Goal: Transaction & Acquisition: Purchase product/service

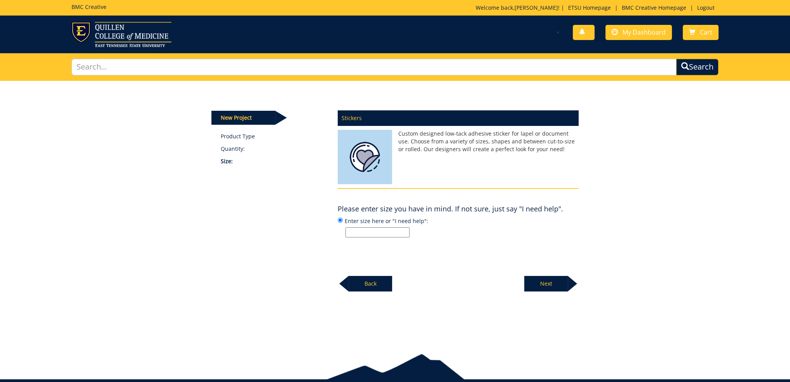
click at [385, 231] on input "Enter size here or "I need help":" at bounding box center [378, 232] width 64 height 10
click at [359, 233] on input "3in x3in" at bounding box center [378, 232] width 64 height 10
click at [395, 229] on input "3in x 3in" at bounding box center [378, 232] width 64 height 10
type input "3in x 3in"
click at [542, 281] on p "Next" at bounding box center [546, 284] width 44 height 16
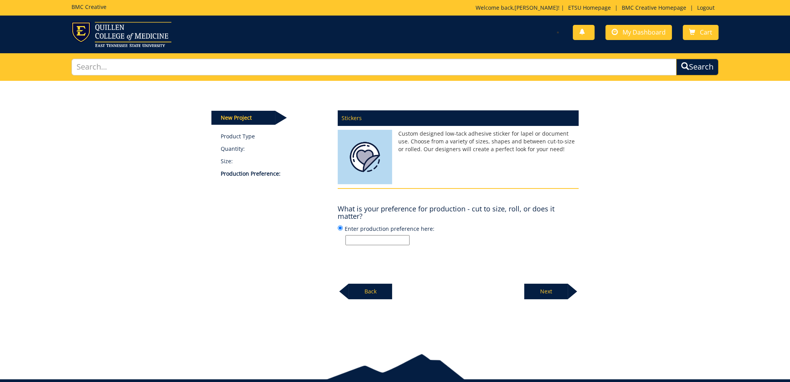
click at [369, 236] on input "Enter production preference here:" at bounding box center [378, 240] width 64 height 10
click at [400, 238] on input "Enter production preference here:" at bounding box center [378, 240] width 64 height 10
type input "cut to size"
click at [549, 292] on p "Next" at bounding box center [546, 292] width 44 height 16
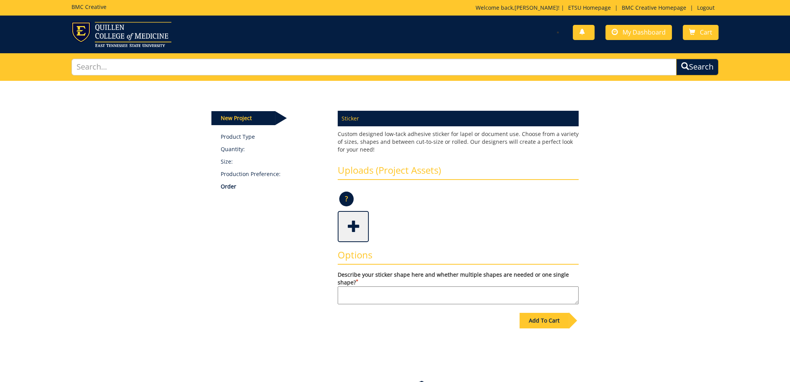
click at [416, 133] on p "Custom designed low-tack adhesive sticker for lapel or document use. Choose fro…" at bounding box center [458, 141] width 241 height 23
click at [358, 225] on span at bounding box center [354, 225] width 31 height 27
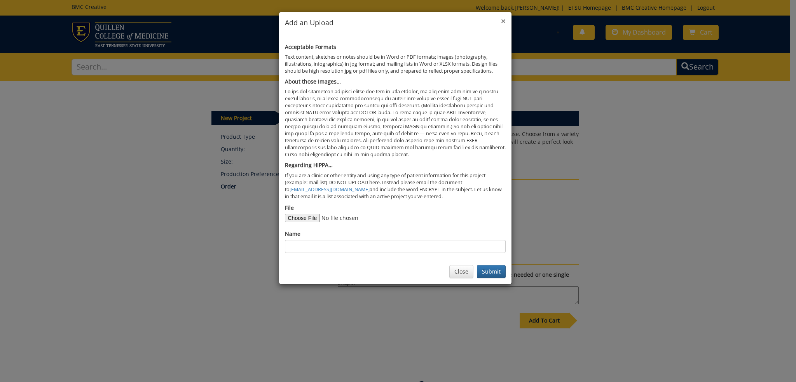
click at [501, 23] on span "×" at bounding box center [503, 21] width 5 height 11
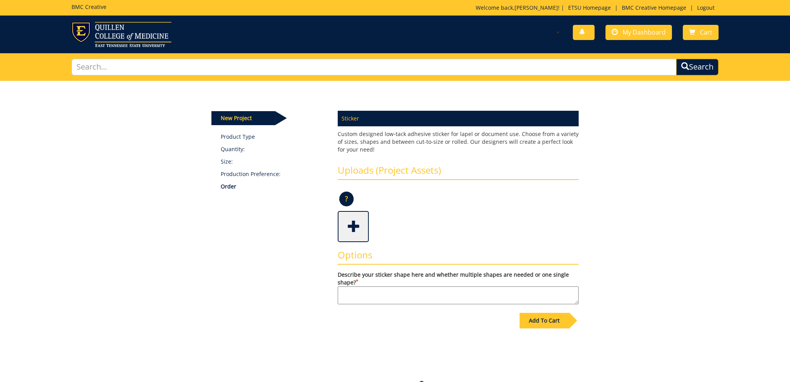
click at [410, 288] on textarea "Describe your sticker shape here and whether multiple shapes are needed or one …" at bounding box center [458, 295] width 241 height 18
type textarea "round"
click at [349, 225] on span at bounding box center [354, 225] width 31 height 27
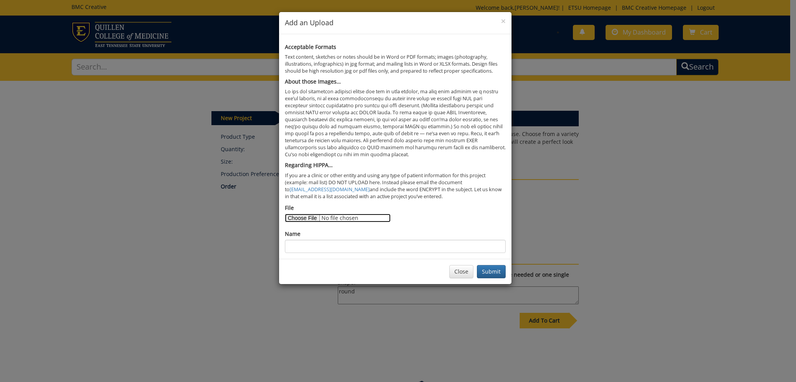
click at [306, 218] on input "File" at bounding box center [338, 218] width 106 height 9
click at [308, 215] on input "File" at bounding box center [338, 218] width 106 height 9
type input "C:\fakepath\SMM Round Logo (1).png"
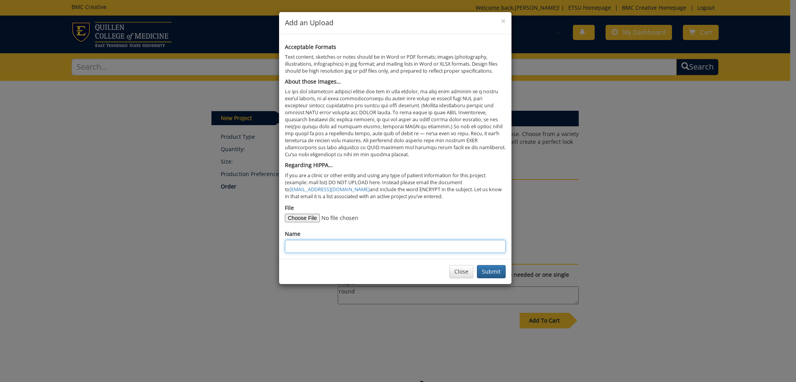
click at [348, 246] on input "Name" at bounding box center [395, 246] width 221 height 13
type input "SchoolMarketingMediaRound"
click at [496, 269] on button "Submit" at bounding box center [491, 271] width 29 height 13
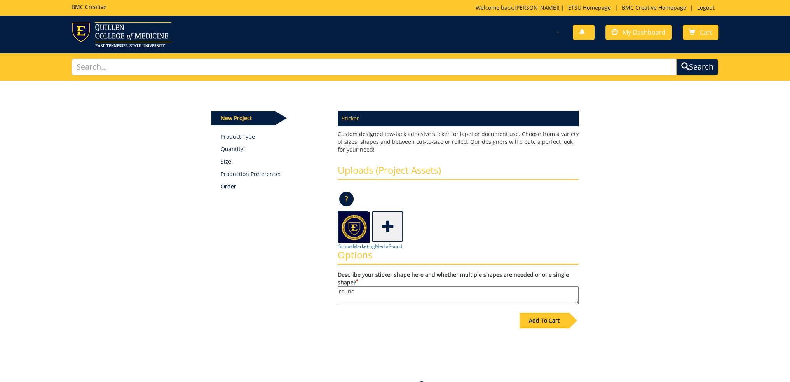
click at [410, 295] on textarea "round" at bounding box center [458, 295] width 241 height 18
click at [561, 321] on div "Add To Cart" at bounding box center [544, 321] width 49 height 16
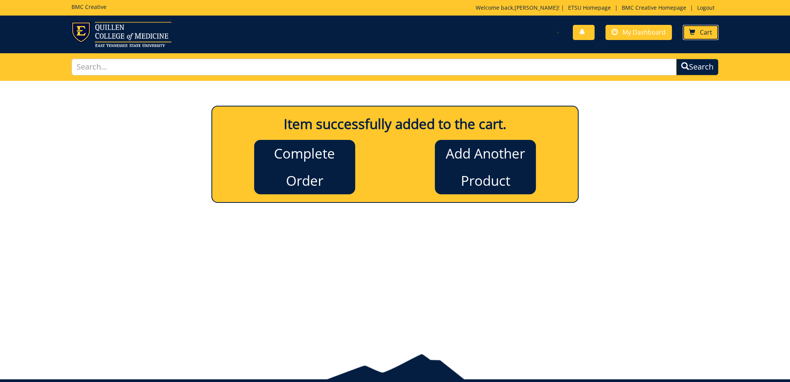
click at [700, 32] on span "Cart" at bounding box center [706, 32] width 12 height 9
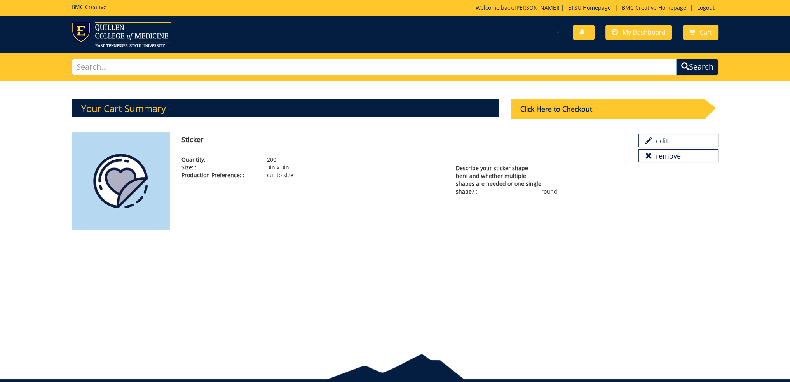
click at [126, 65] on input "text" at bounding box center [374, 67] width 605 height 17
type input "rack"
click at [676, 59] on button "Search" at bounding box center [697, 67] width 42 height 17
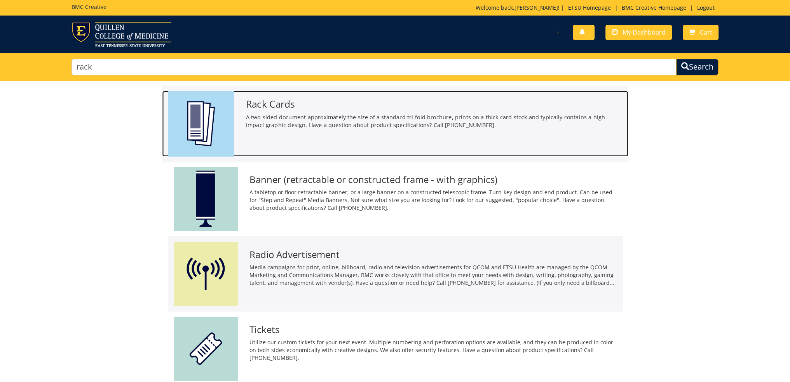
click at [275, 106] on h3 "Rack Cards" at bounding box center [434, 104] width 377 height 10
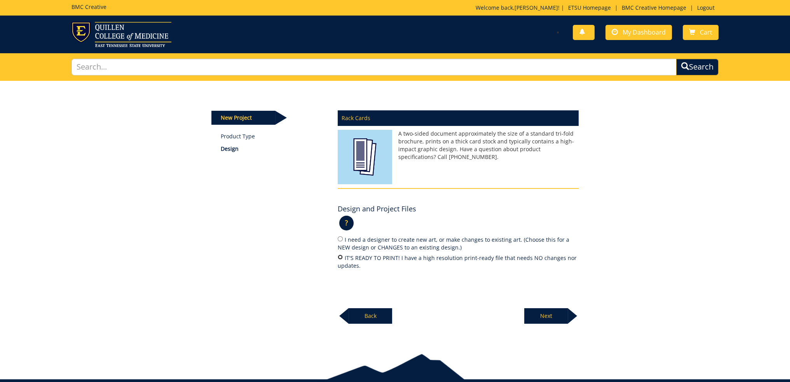
click at [342, 258] on input "IT'S READY TO PRINT! I have a high resolution print-ready file that needs NO ch…" at bounding box center [340, 257] width 5 height 5
radio input "true"
drag, startPoint x: 407, startPoint y: 156, endPoint x: 443, endPoint y: 156, distance: 36.2
click at [443, 156] on p "A two-sided document approximately the size of a standard tri-fold brochure, pr…" at bounding box center [458, 145] width 241 height 31
click at [457, 154] on p "A two-sided document approximately the size of a standard tri-fold brochure, pr…" at bounding box center [458, 145] width 241 height 31
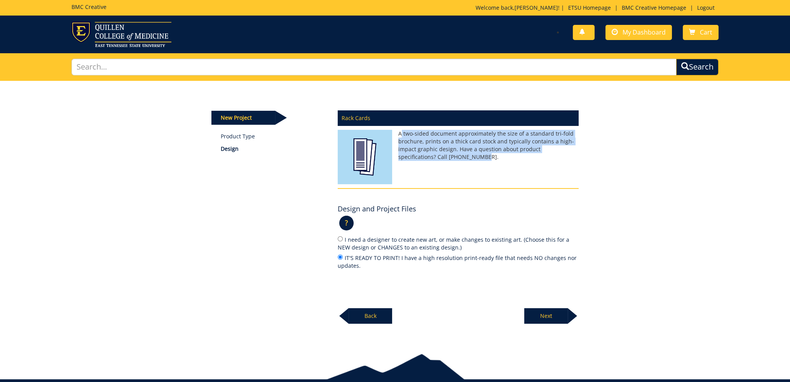
drag, startPoint x: 444, startPoint y: 155, endPoint x: 401, endPoint y: 136, distance: 46.8
click at [401, 136] on p "A two-sided document approximately the size of a standard tri-fold brochure, pr…" at bounding box center [458, 145] width 241 height 31
click at [243, 135] on link "Product Type" at bounding box center [273, 137] width 105 height 8
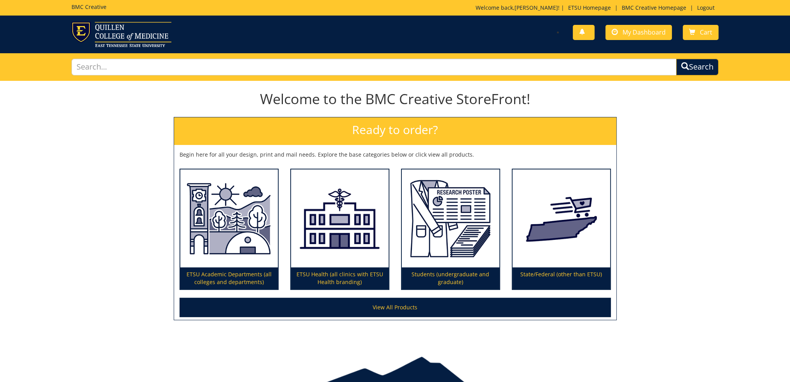
scroll to position [36, 0]
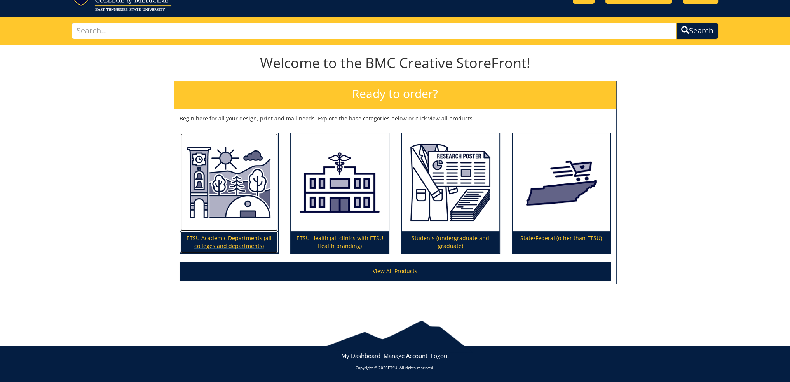
click at [241, 241] on p "ETSU Academic Departments (all colleges and departments)" at bounding box center [229, 242] width 98 height 22
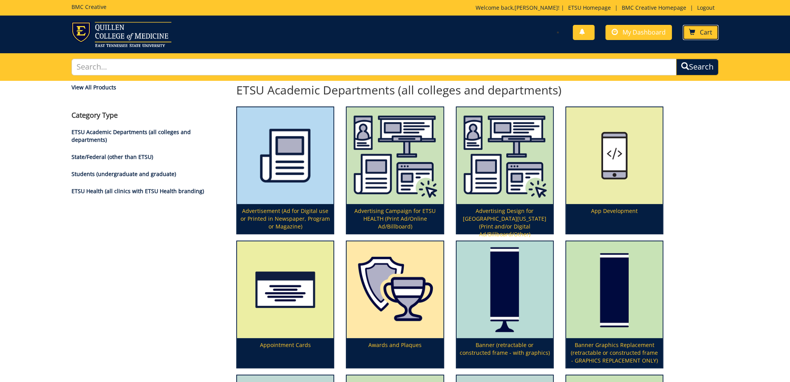
click at [705, 31] on span "Cart" at bounding box center [706, 32] width 12 height 9
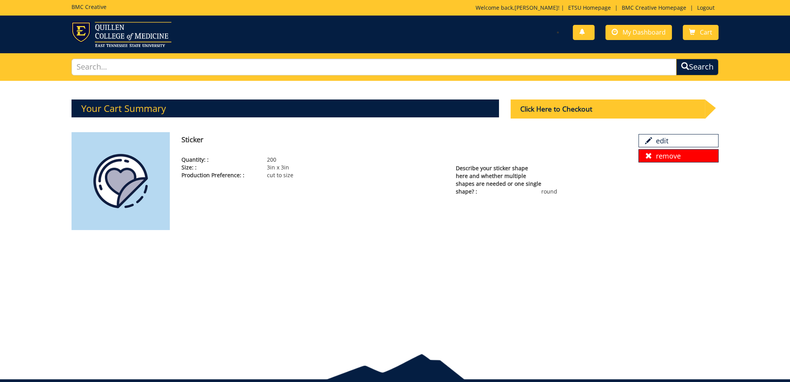
click at [670, 156] on link "remove" at bounding box center [679, 155] width 80 height 13
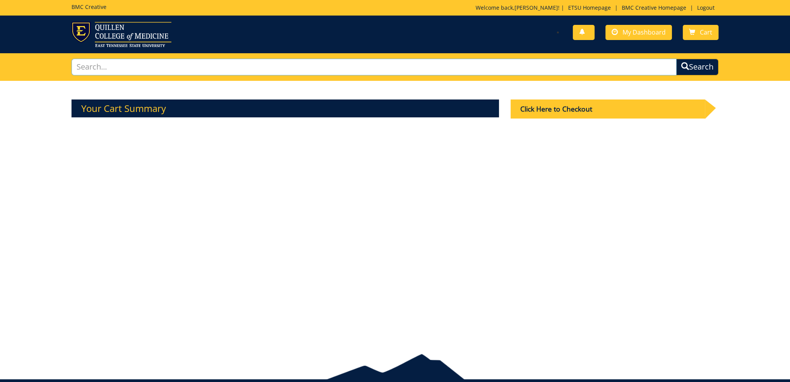
click at [252, 65] on input "text" at bounding box center [374, 67] width 605 height 17
type input "quantity"
click at [676, 59] on button "Search" at bounding box center [697, 67] width 42 height 17
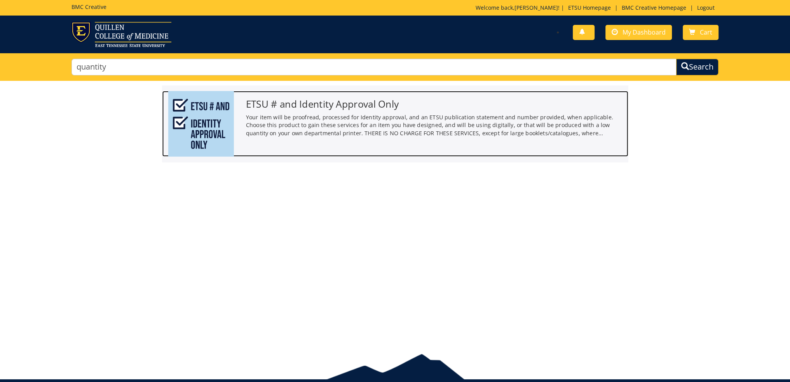
click at [362, 107] on h3 "ETSU # and Identity Approval Only" at bounding box center [434, 104] width 377 height 10
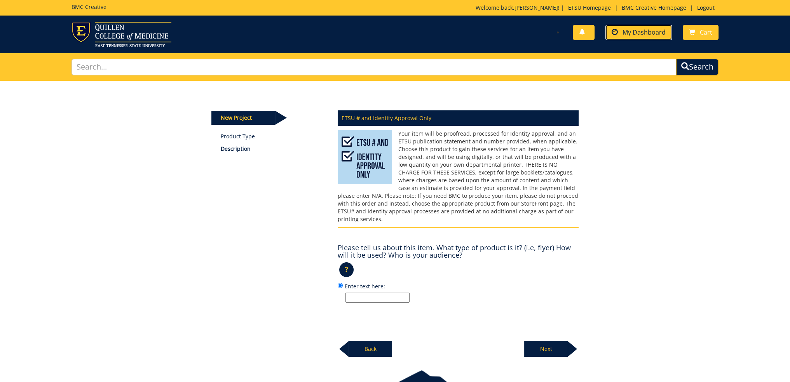
click at [642, 31] on span "My Dashboard" at bounding box center [644, 32] width 43 height 9
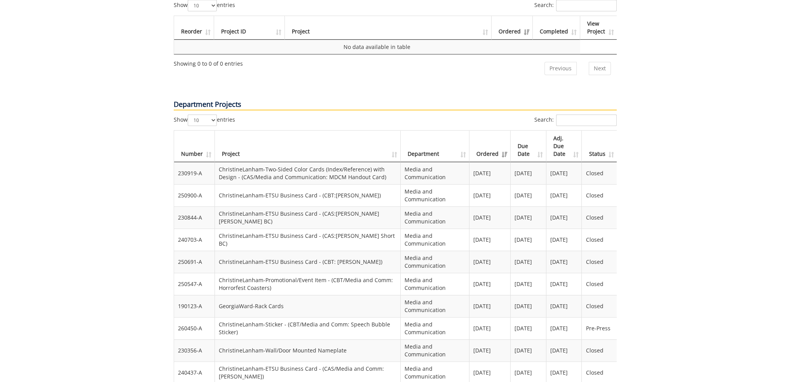
scroll to position [544, 0]
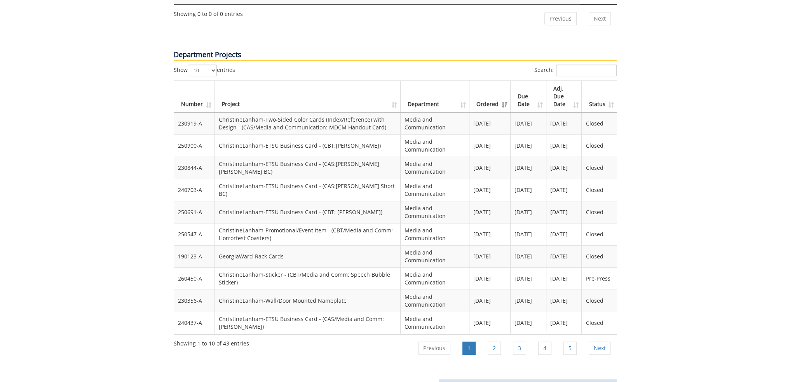
click at [291, 312] on td "ChristineLanham-ETSU Business Card - (CAS/Media and Comm: [PERSON_NAME])" at bounding box center [308, 323] width 186 height 22
click at [259, 201] on td "ChristineLanham-ETSU Business Card - (CBT: [PERSON_NAME])" at bounding box center [308, 212] width 186 height 22
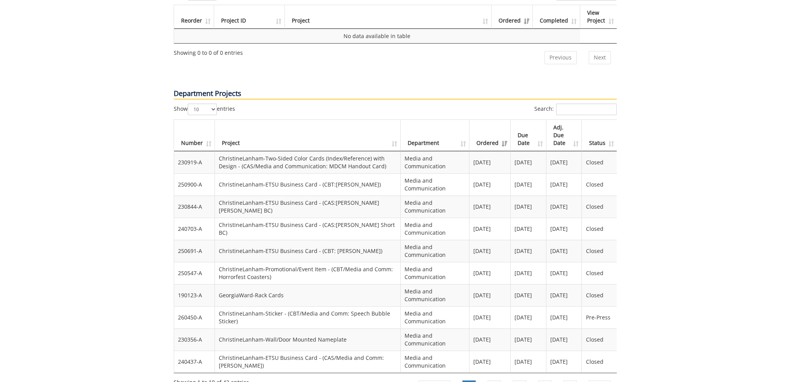
scroll to position [583, 0]
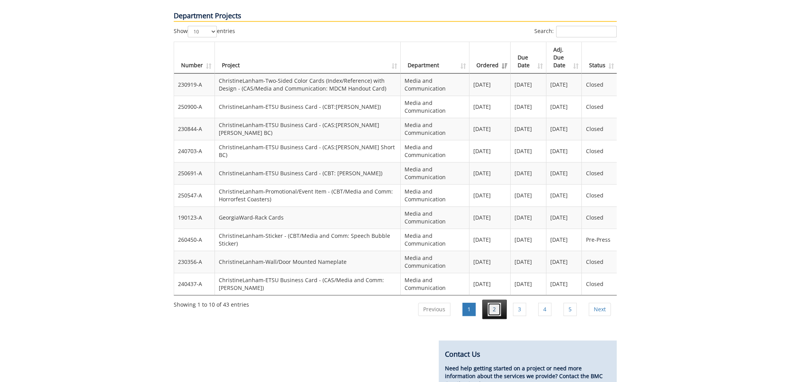
click at [493, 303] on link "2" at bounding box center [494, 309] width 13 height 13
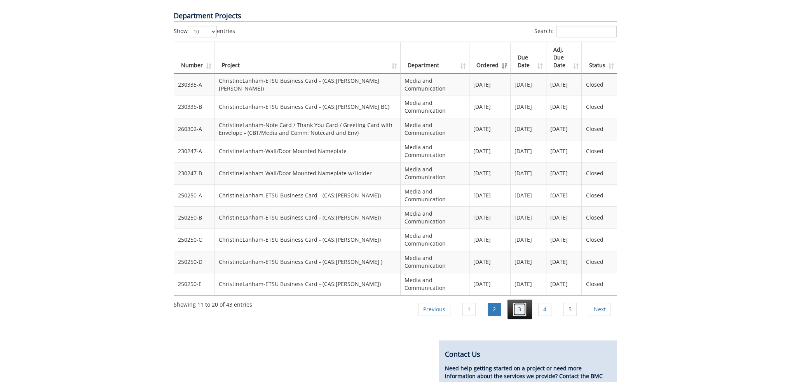
click at [524, 303] on link "3" at bounding box center [519, 309] width 13 height 13
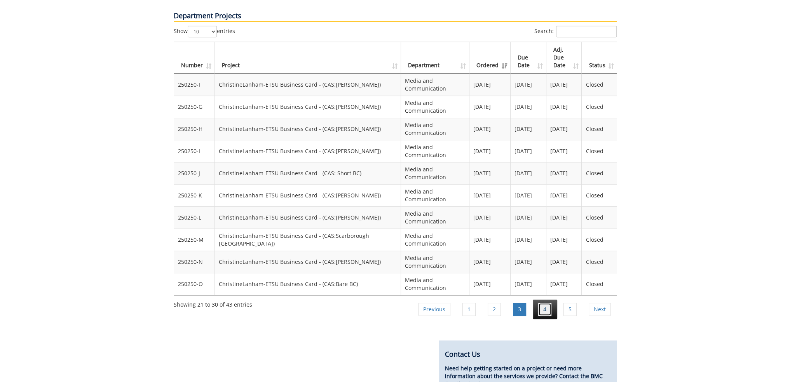
click at [549, 303] on link "4" at bounding box center [544, 309] width 13 height 13
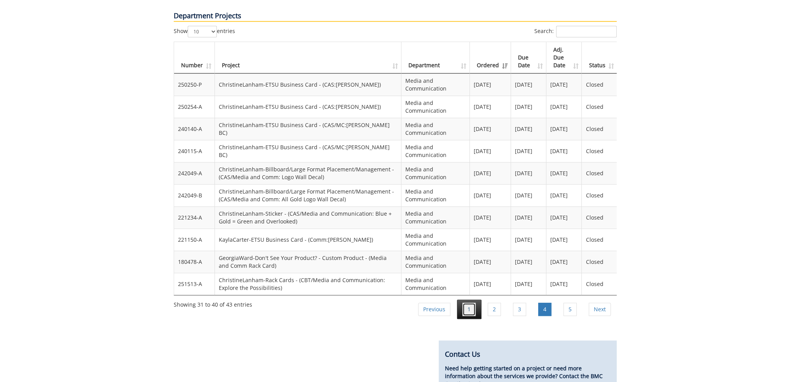
click at [467, 303] on link "1" at bounding box center [469, 309] width 13 height 13
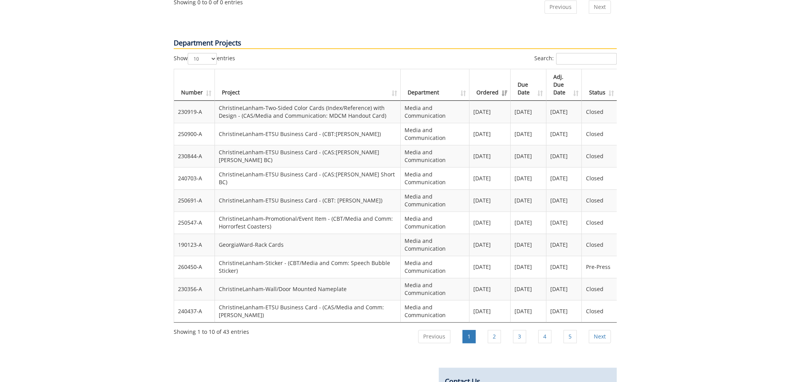
scroll to position [505, 0]
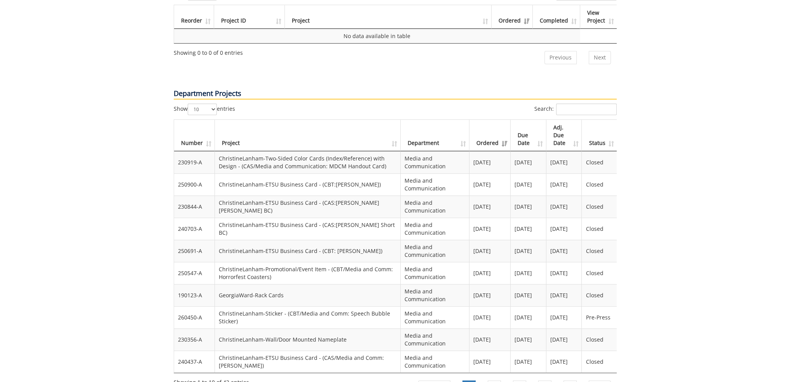
click at [600, 306] on td "Pre-Press" at bounding box center [599, 317] width 35 height 22
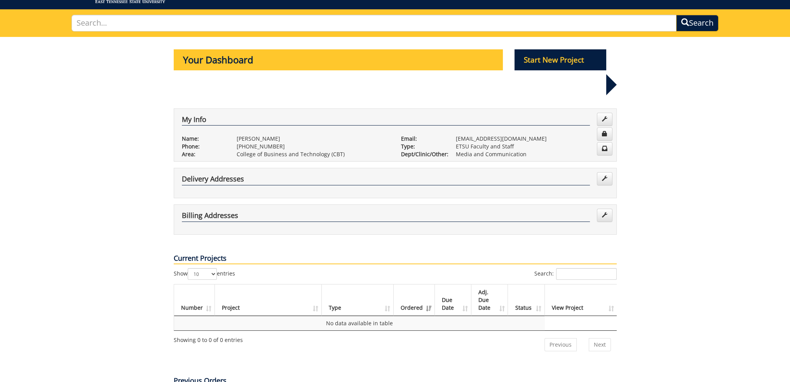
scroll to position [0, 0]
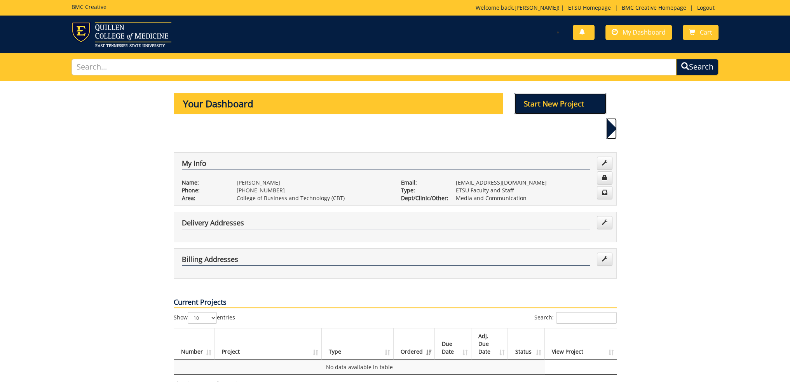
click at [549, 101] on p "Start New Project" at bounding box center [561, 103] width 92 height 21
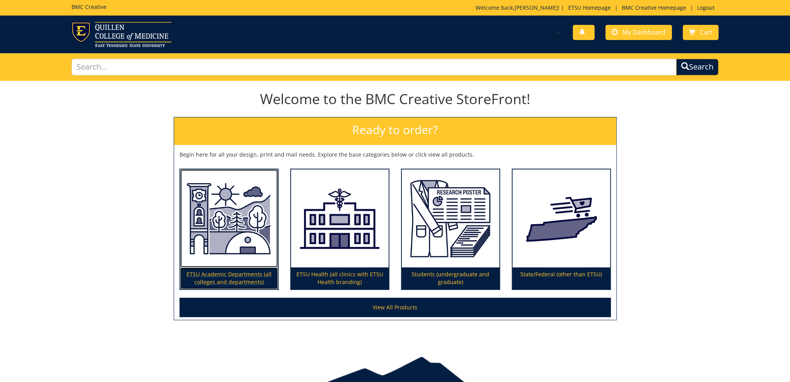
click at [246, 267] on img at bounding box center [229, 218] width 98 height 98
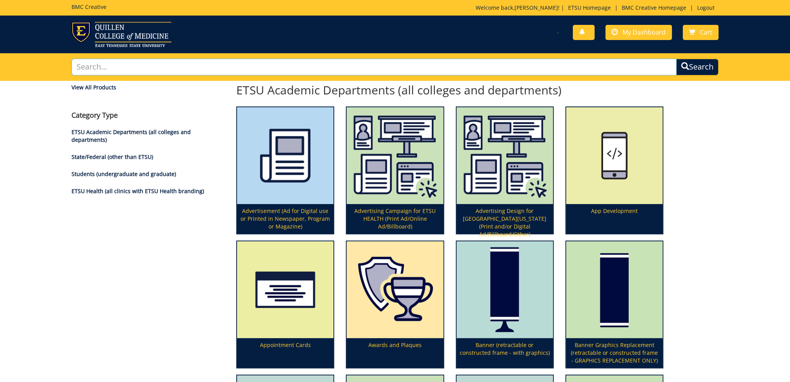
click at [152, 73] on input "text" at bounding box center [374, 67] width 605 height 17
type input "rack card"
click at [676, 59] on button "Search" at bounding box center [697, 67] width 42 height 17
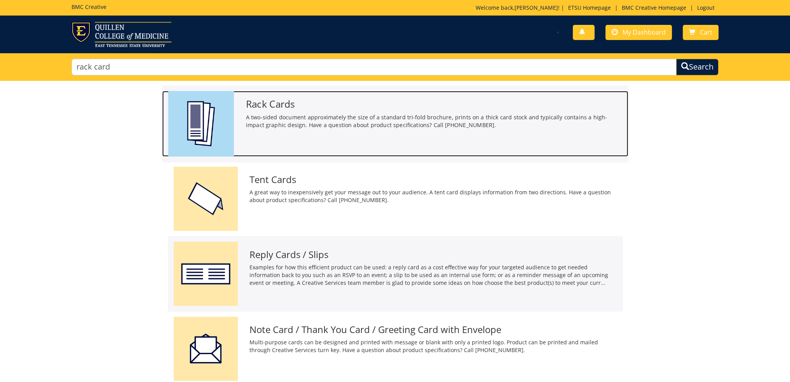
click at [271, 108] on h3 "Rack Cards" at bounding box center [434, 104] width 377 height 10
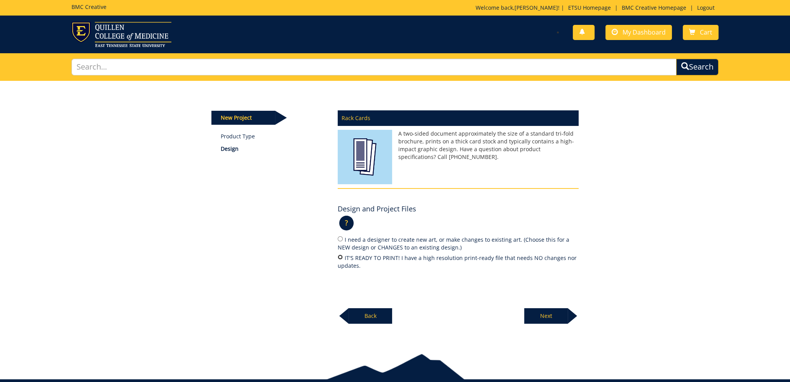
click at [339, 259] on input "IT'S READY TO PRINT! I have a high resolution print-ready file that needs NO ch…" at bounding box center [340, 257] width 5 height 5
radio input "true"
click at [566, 323] on div "New Project Product Type Design Rack Cards A two-sided document approximately t…" at bounding box center [395, 211] width 790 height 260
click at [563, 318] on p "Next" at bounding box center [546, 316] width 44 height 16
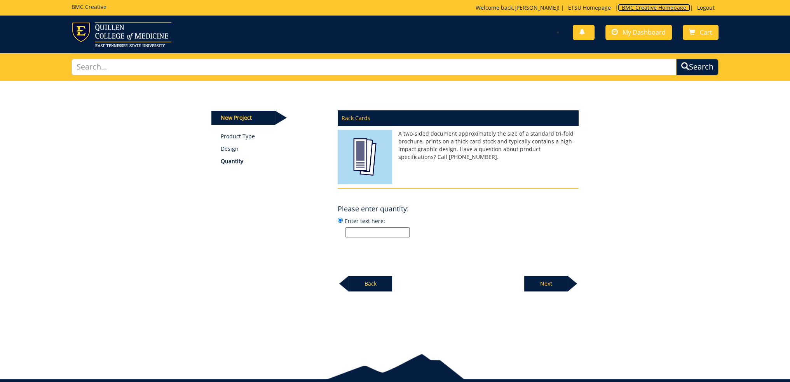
click at [650, 8] on link "BMC Creative Homepage" at bounding box center [654, 7] width 72 height 7
click at [158, 68] on input "text" at bounding box center [374, 67] width 605 height 17
type input "vinyl"
click at [676, 59] on button "Search" at bounding box center [697, 67] width 42 height 17
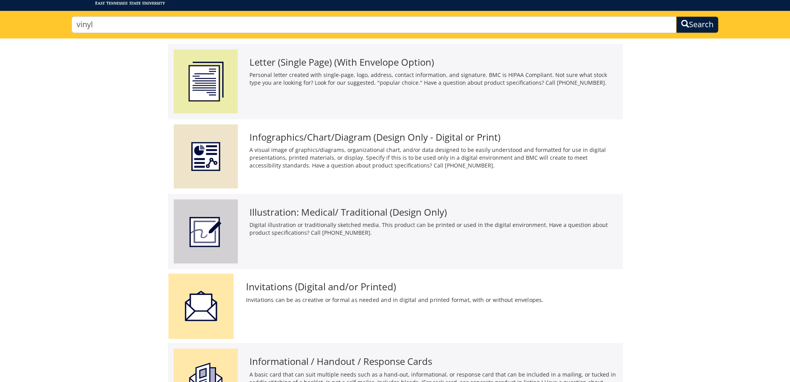
scroll to position [21, 0]
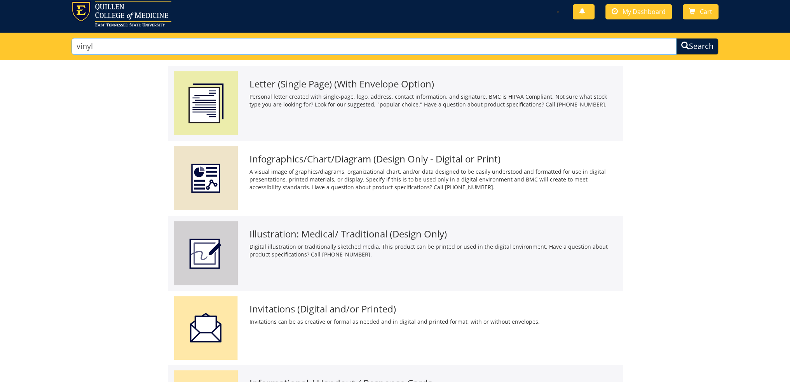
drag, startPoint x: 154, startPoint y: 47, endPoint x: 29, endPoint y: 40, distance: 125.0
click at [31, 40] on div "vinyl Search" at bounding box center [395, 47] width 790 height 28
type input "window"
click at [676, 38] on button "Search" at bounding box center [697, 46] width 42 height 17
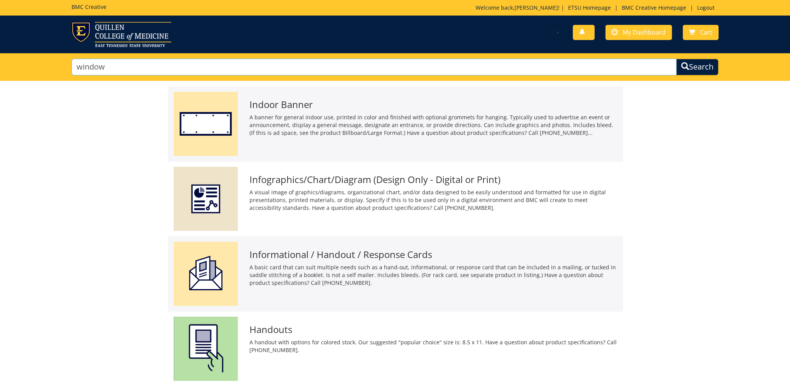
drag, startPoint x: 134, startPoint y: 65, endPoint x: 21, endPoint y: 47, distance: 114.5
click at [21, 47] on div "BMC Creative Welcome back, [PERSON_NAME] ! | ETSU Homepage | BMC Creative Homep…" at bounding box center [395, 40] width 790 height 81
type input "poster"
click at [676, 59] on button "Search" at bounding box center [697, 67] width 42 height 17
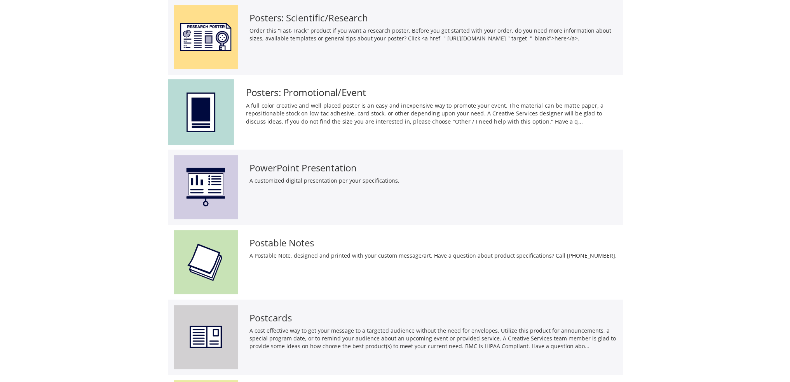
scroll to position [39, 0]
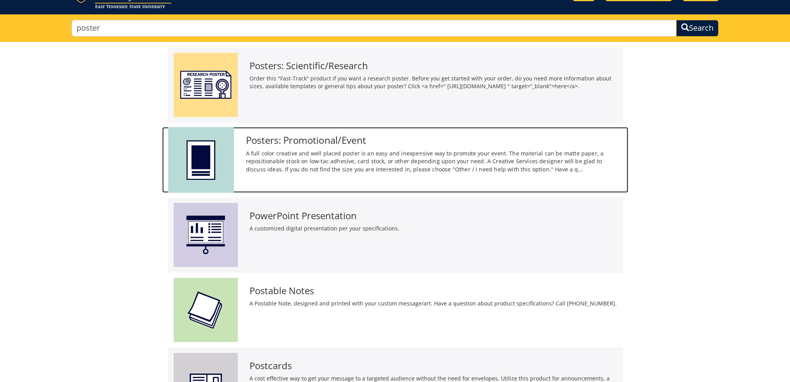
click at [347, 137] on h3 "Posters: Promotional/Event" at bounding box center [434, 140] width 377 height 10
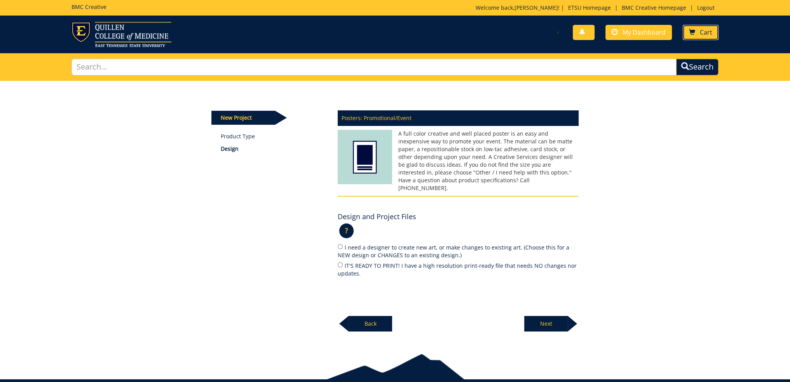
click at [707, 34] on span "Cart" at bounding box center [706, 32] width 12 height 9
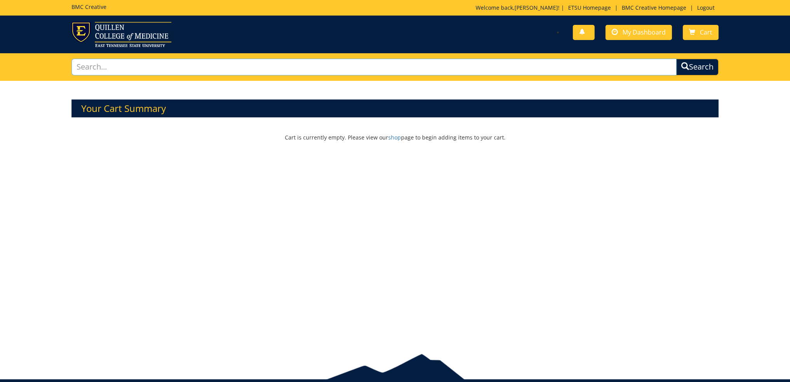
click at [186, 62] on input "text" at bounding box center [374, 67] width 605 height 17
type input "rack"
click at [692, 70] on button "Search" at bounding box center [697, 66] width 44 height 17
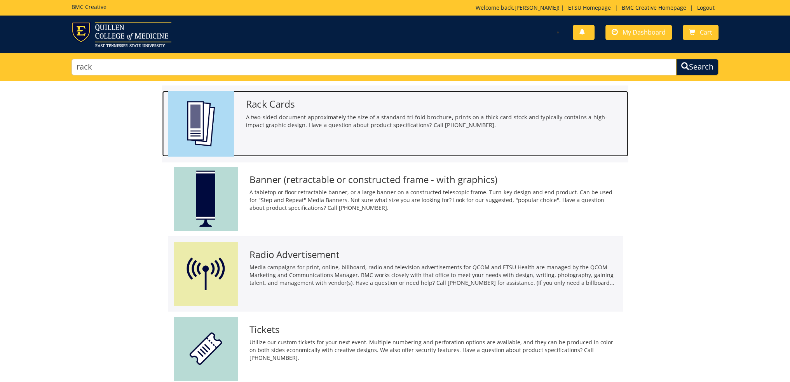
click at [288, 108] on h3 "Rack Cards" at bounding box center [434, 104] width 377 height 10
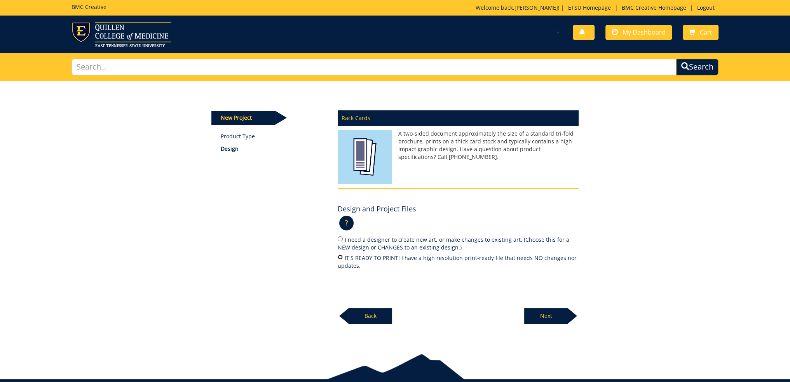
click at [341, 258] on input "IT'S READY TO PRINT! I have a high resolution print-ready file that needs NO ch…" at bounding box center [340, 257] width 5 height 5
radio input "true"
click at [551, 318] on p "Next" at bounding box center [546, 316] width 44 height 16
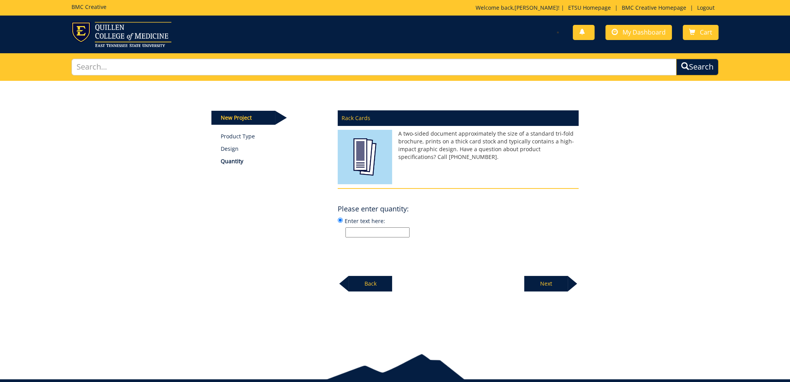
click at [363, 233] on input "Enter text here:" at bounding box center [378, 232] width 64 height 10
type input "200"
click at [555, 283] on p "Next" at bounding box center [546, 284] width 44 height 16
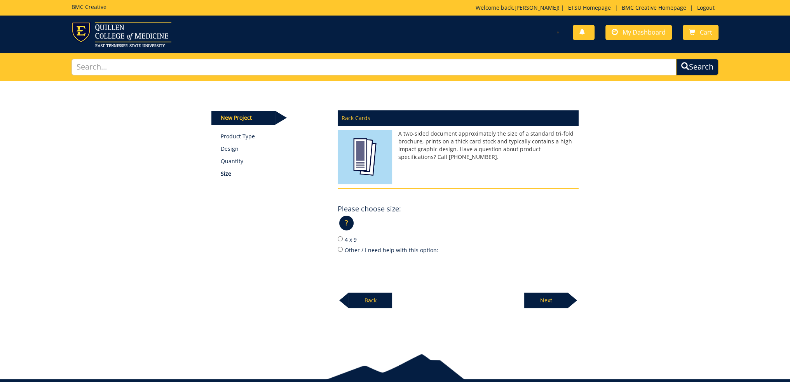
click at [350, 241] on label "4 x 9" at bounding box center [458, 239] width 241 height 9
click at [343, 241] on input "4 x 9" at bounding box center [340, 238] width 5 height 5
radio input "true"
click at [548, 300] on p "Next" at bounding box center [546, 301] width 44 height 16
click at [345, 218] on p "?" at bounding box center [346, 223] width 14 height 15
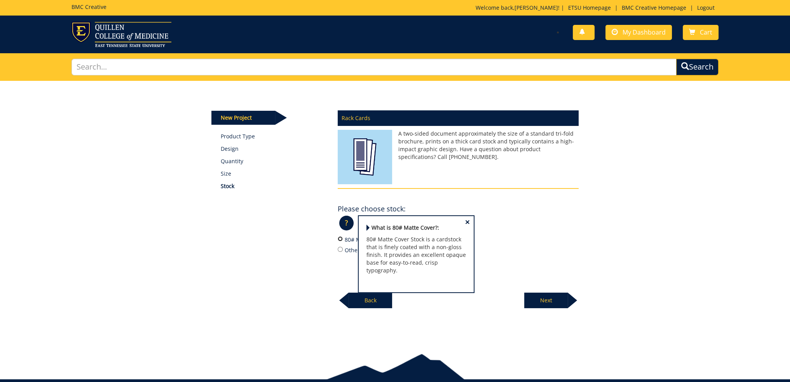
click at [341, 239] on input "80# Matte Cover" at bounding box center [340, 238] width 5 height 5
radio input "true"
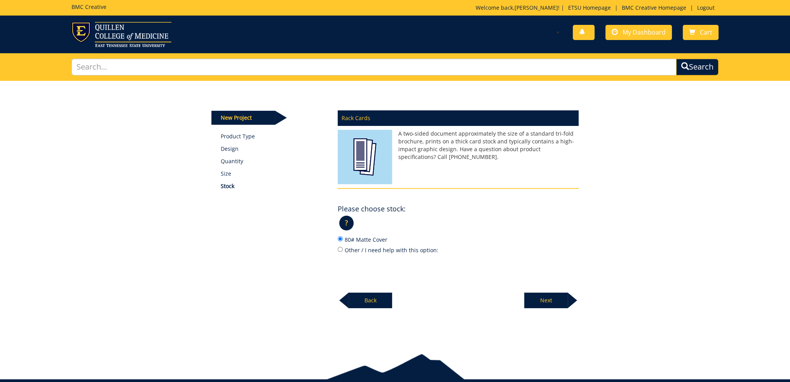
click at [539, 298] on p "Next" at bounding box center [546, 301] width 44 height 16
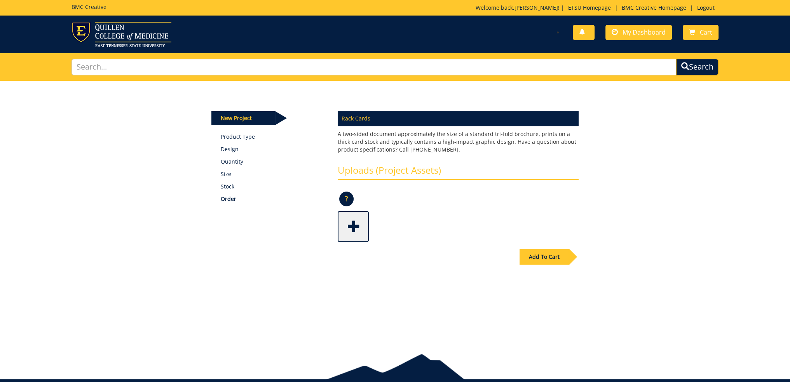
click at [349, 229] on span at bounding box center [354, 225] width 31 height 27
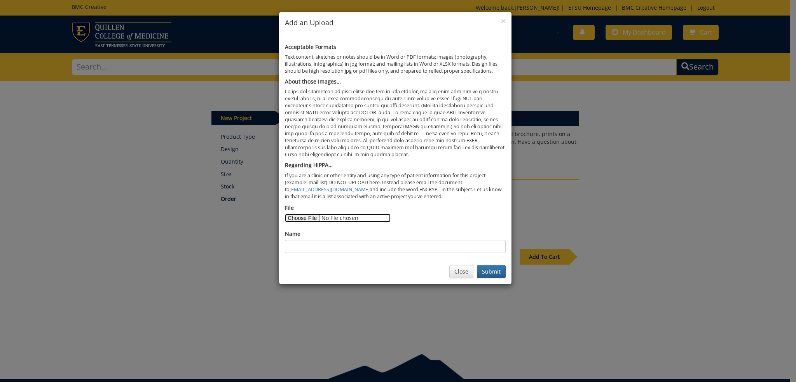
click at [312, 218] on input "File" at bounding box center [338, 218] width 106 height 9
click at [311, 219] on input "File" at bounding box center [338, 218] width 106 height 9
type input "C:\fakepath\Rack Card back 2.png"
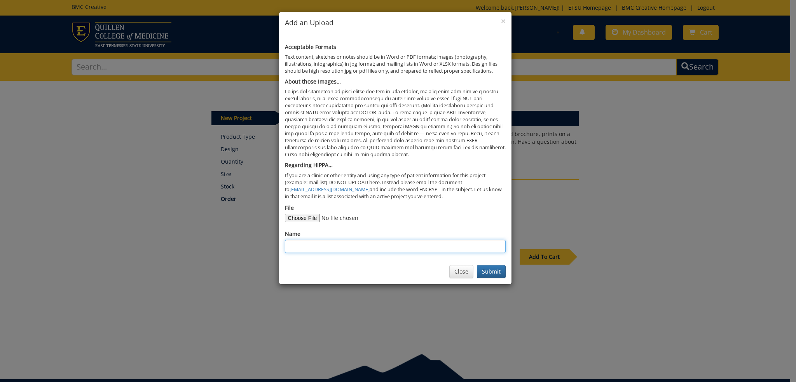
click at [338, 245] on input "Name" at bounding box center [395, 246] width 221 height 13
drag, startPoint x: 370, startPoint y: 245, endPoint x: 347, endPoint y: 245, distance: 23.7
click at [347, 245] on input "SchoolMarketingMediaRound" at bounding box center [395, 246] width 221 height 13
click at [365, 245] on input "SchoolMarketingMediaRackCArd" at bounding box center [395, 246] width 221 height 13
type input "SchoolMarketingMediaRackCard"
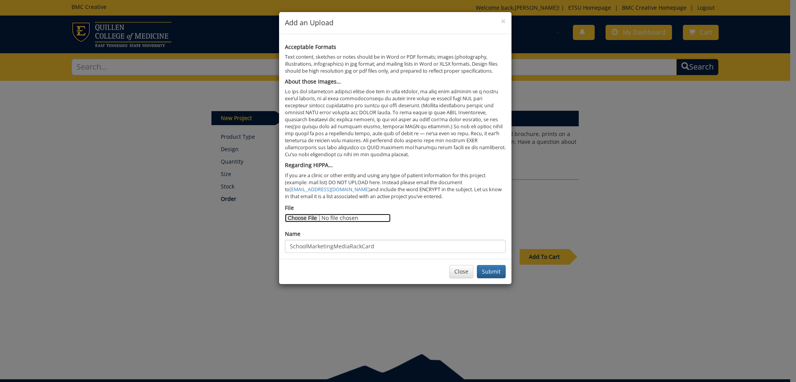
click at [307, 217] on input "File" at bounding box center [338, 218] width 106 height 9
click at [292, 216] on input "File" at bounding box center [338, 218] width 106 height 9
type input "C:\fakepath\School of Marketing and Media Rack Card (4).pdf"
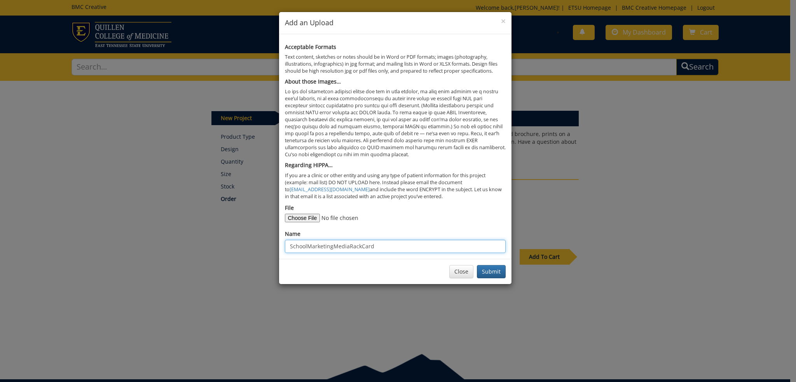
click at [392, 246] on input "SchoolMarketingMediaRackCard" at bounding box center [395, 246] width 221 height 13
click at [491, 272] on button "Submit" at bounding box center [491, 271] width 29 height 13
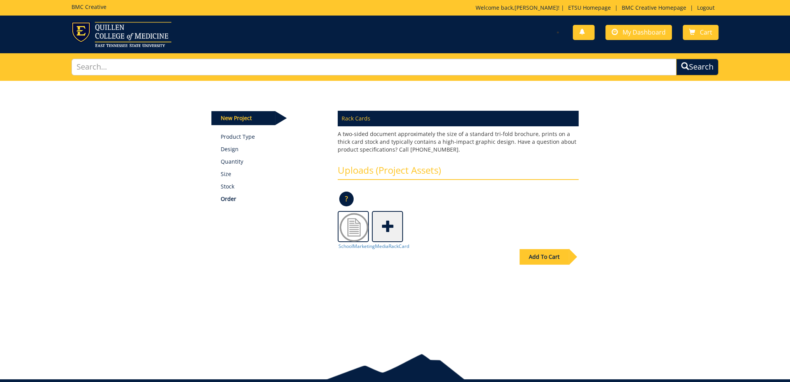
click at [564, 257] on div "Add To Cart" at bounding box center [544, 257] width 49 height 16
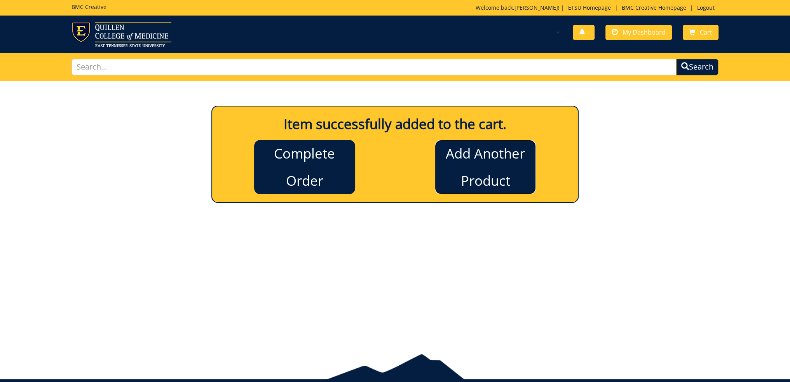
click at [510, 171] on link "Add Another Product" at bounding box center [485, 167] width 101 height 54
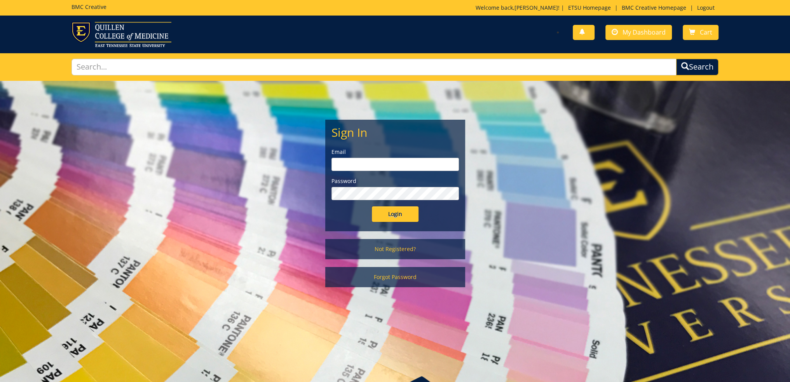
click at [368, 166] on input "email" at bounding box center [396, 164] width 128 height 13
type input "[EMAIL_ADDRESS][DOMAIN_NAME]"
click at [372, 206] on input "Login" at bounding box center [395, 214] width 47 height 16
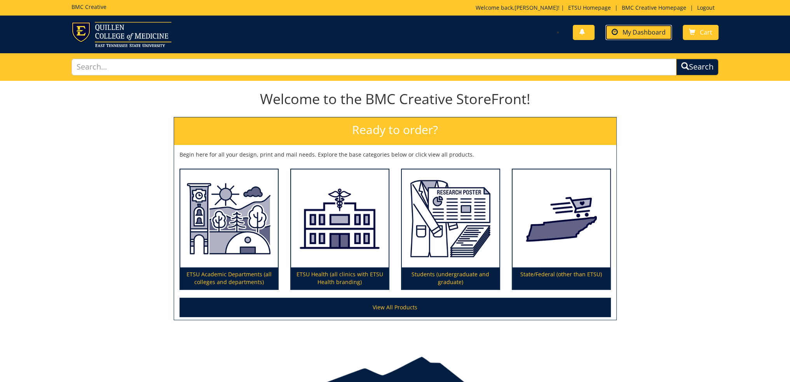
click at [633, 30] on span "My Dashboard" at bounding box center [644, 32] width 43 height 9
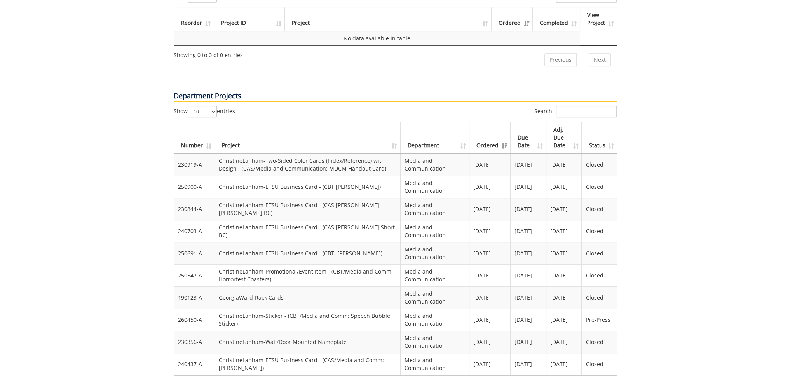
scroll to position [544, 0]
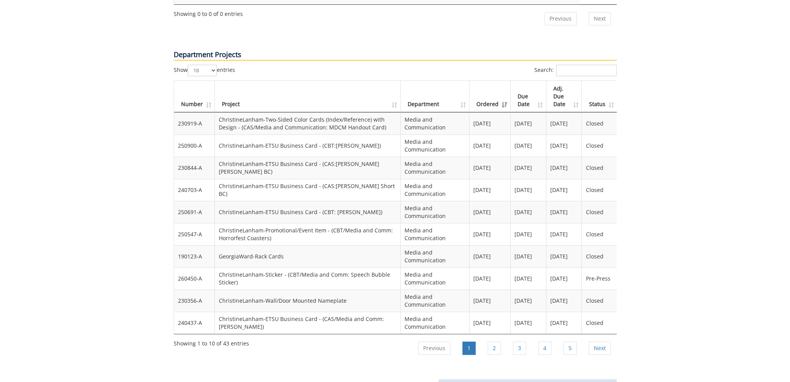
click at [506, 81] on th "Ordered" at bounding box center [490, 96] width 41 height 31
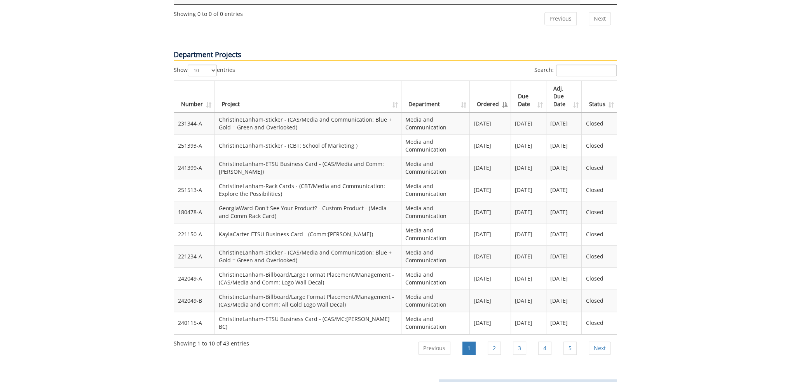
click at [503, 81] on th "Ordered" at bounding box center [490, 96] width 41 height 31
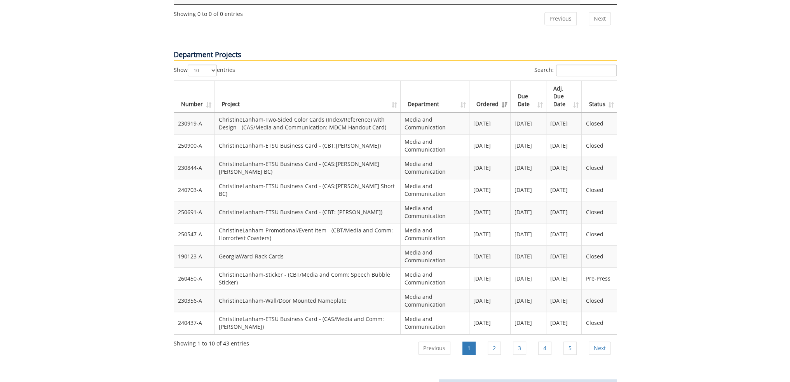
click at [503, 81] on th "Ordered" at bounding box center [490, 96] width 41 height 31
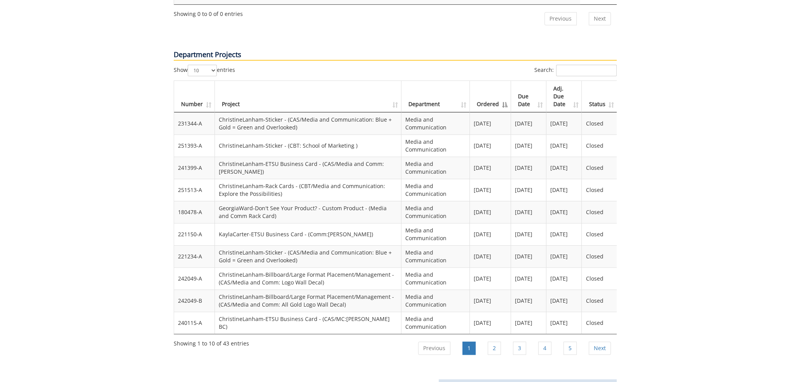
click at [501, 81] on th "Ordered" at bounding box center [490, 96] width 41 height 31
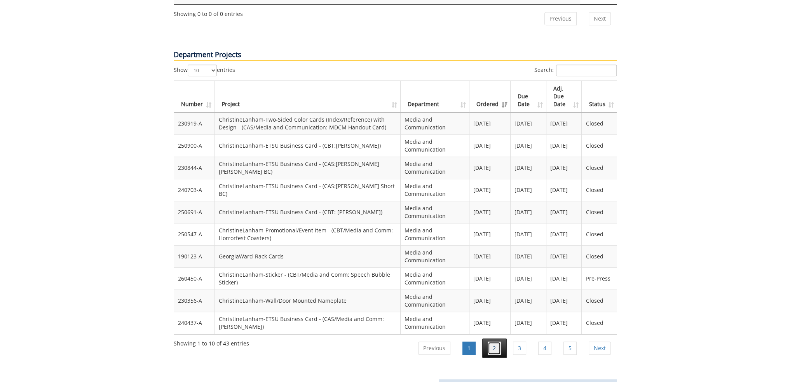
click at [494, 342] on link "2" at bounding box center [494, 348] width 13 height 13
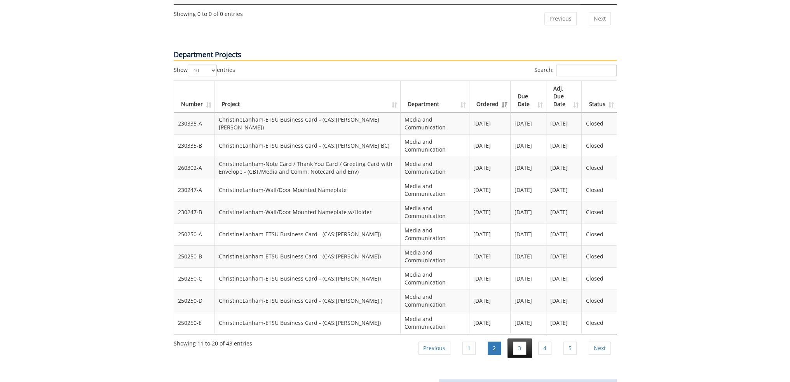
click at [511, 339] on li "3" at bounding box center [520, 348] width 24 height 19
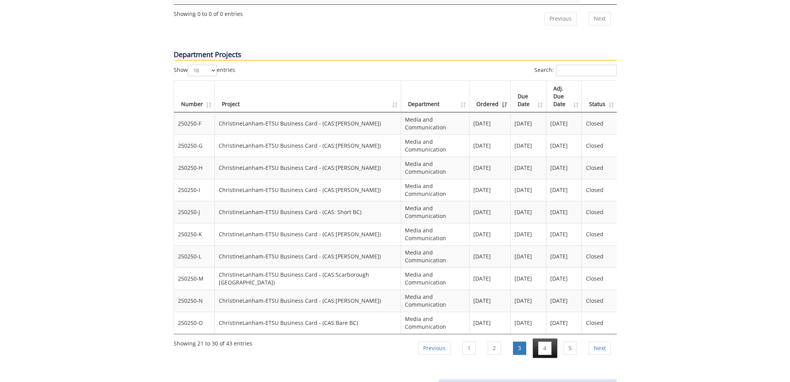
click at [554, 339] on li "4" at bounding box center [545, 348] width 24 height 19
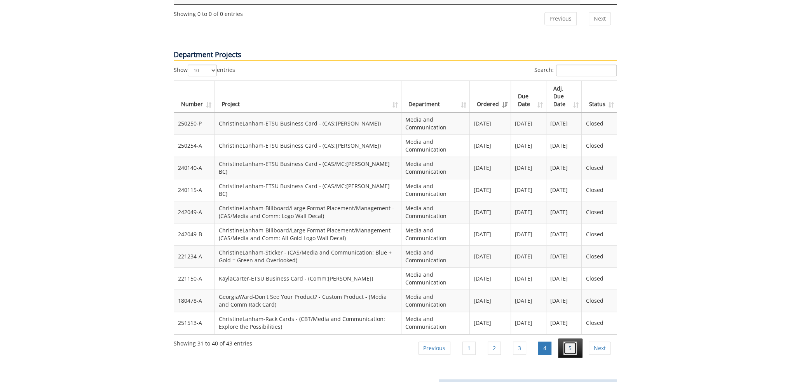
click at [572, 342] on link "5" at bounding box center [570, 348] width 13 height 13
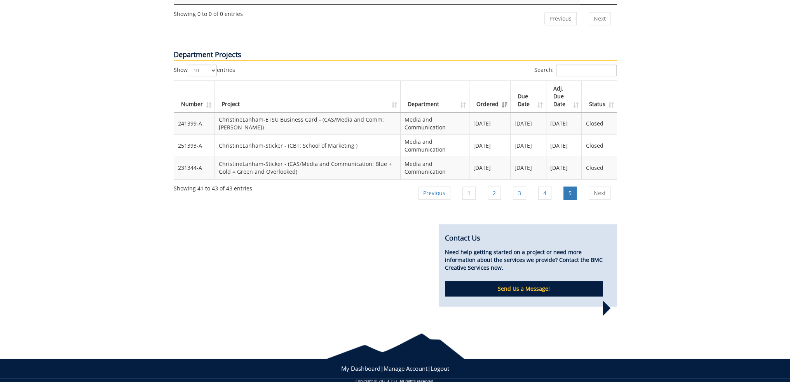
scroll to position [526, 0]
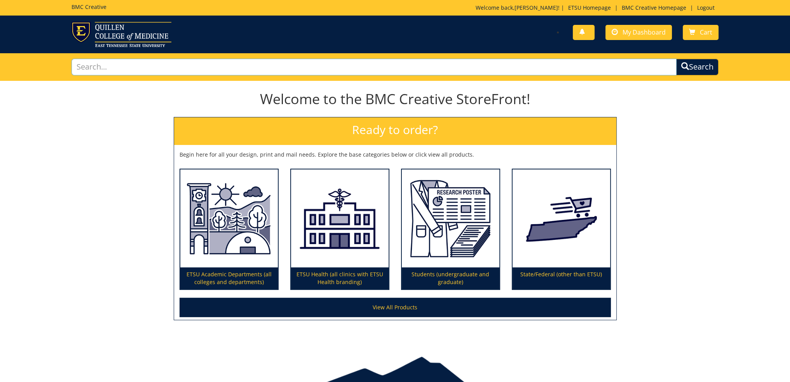
click at [189, 65] on input "text" at bounding box center [374, 67] width 605 height 17
type input "sticker"
click at [676, 59] on button "Search" at bounding box center [697, 67] width 42 height 17
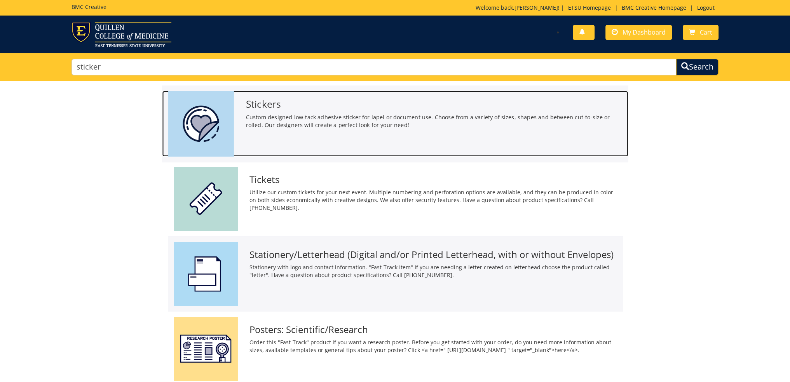
click at [248, 103] on h3 "Stickers" at bounding box center [434, 104] width 377 height 10
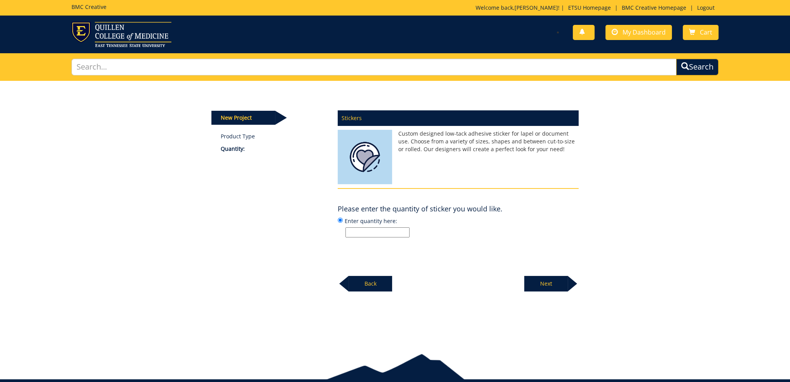
click at [376, 228] on input "Enter quantity here:" at bounding box center [378, 232] width 64 height 10
type input "200"
click at [550, 284] on p "Next" at bounding box center [546, 284] width 44 height 16
click at [377, 231] on input "Enter size here or "I need help":" at bounding box center [378, 232] width 64 height 10
type input "3in x 3in"
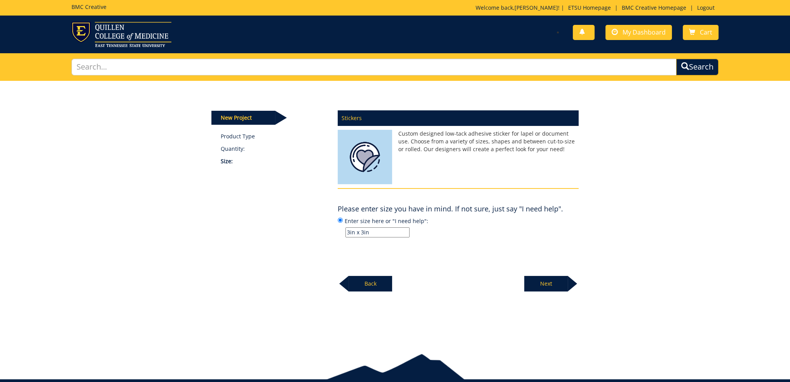
click at [560, 285] on p "Next" at bounding box center [546, 284] width 44 height 16
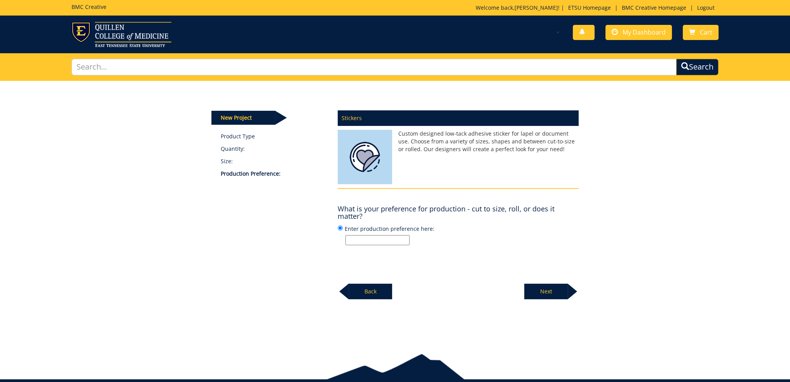
click at [365, 238] on input "Enter production preference here:" at bounding box center [378, 240] width 64 height 10
type input "cut to size"
click at [554, 289] on p "Next" at bounding box center [546, 292] width 44 height 16
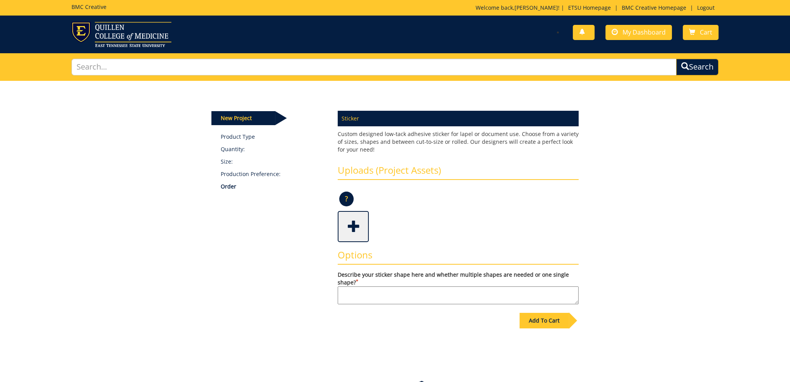
click at [402, 295] on textarea "Describe your sticker shape here and whether multiple shapes are needed or one …" at bounding box center [458, 295] width 241 height 18
type textarea "circular"
click at [361, 232] on span at bounding box center [354, 225] width 31 height 27
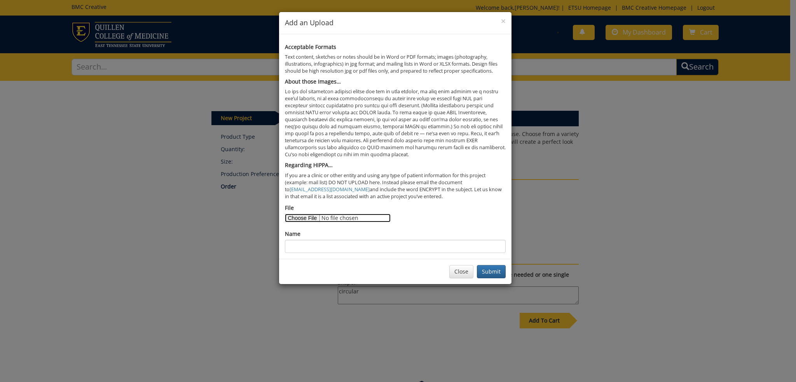
click at [301, 222] on input "File" at bounding box center [338, 218] width 106 height 9
type input "C:\fakepath\SMM Round Logo.png"
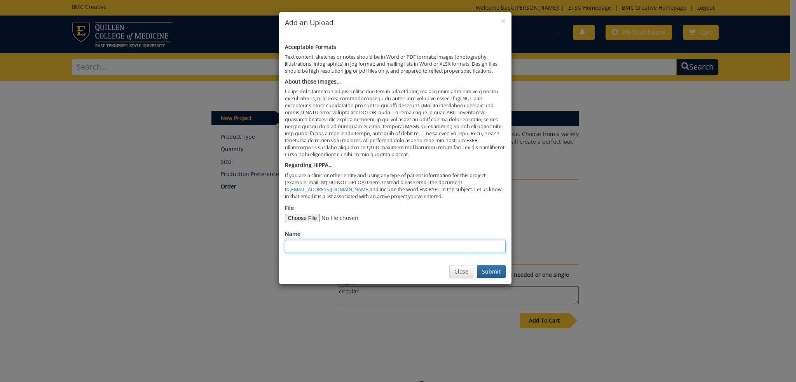
click at [353, 246] on input "Name" at bounding box center [395, 246] width 221 height 13
type input "SchoolMarketingMediaRoundSticker"
click at [493, 270] on button "Submit" at bounding box center [491, 271] width 29 height 13
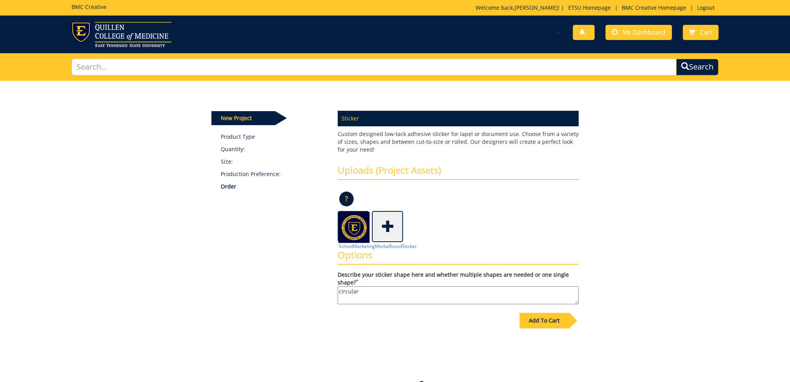
click at [561, 323] on div "Add To Cart" at bounding box center [544, 321] width 49 height 16
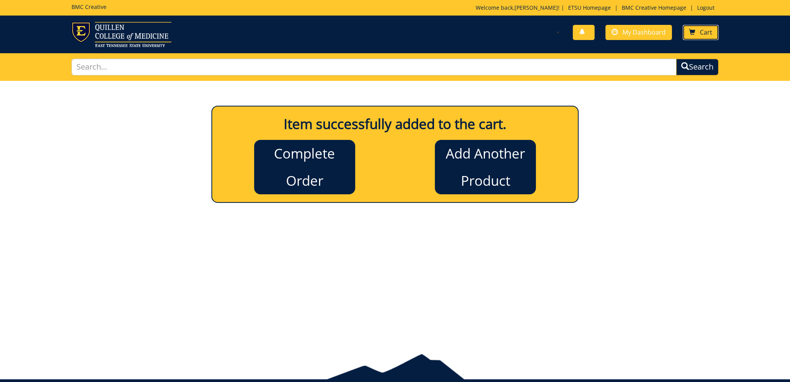
click at [698, 31] on link "Cart" at bounding box center [701, 32] width 36 height 15
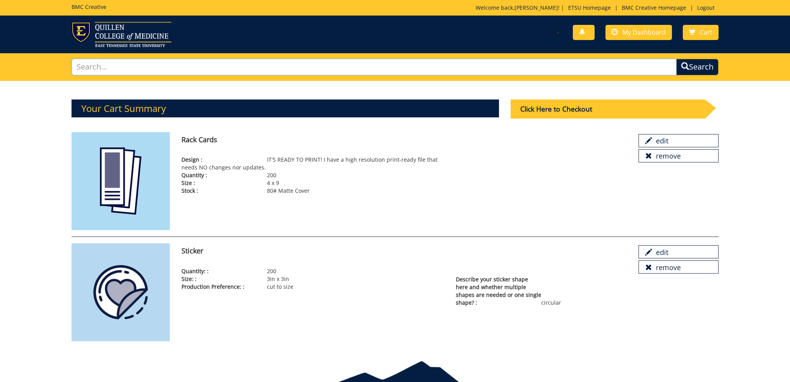
click at [112, 68] on input "text" at bounding box center [374, 67] width 605 height 17
click at [220, 149] on div "Rack Cards" at bounding box center [404, 144] width 457 height 24
click at [206, 164] on p "Design : IT'S READY TO PRINT! I have a high resolution print-ready file that ne…" at bounding box center [313, 164] width 263 height 16
drag, startPoint x: 654, startPoint y: 139, endPoint x: 463, endPoint y: 32, distance: 218.2
click at [654, 139] on link "edit" at bounding box center [679, 140] width 80 height 13
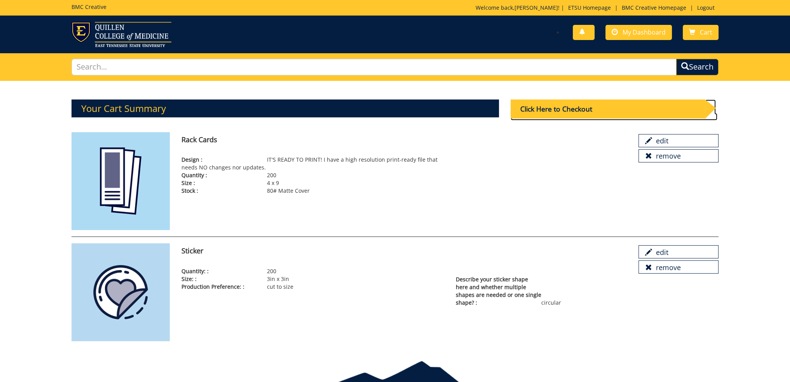
click at [574, 110] on div "Click Here to Checkout" at bounding box center [608, 109] width 194 height 19
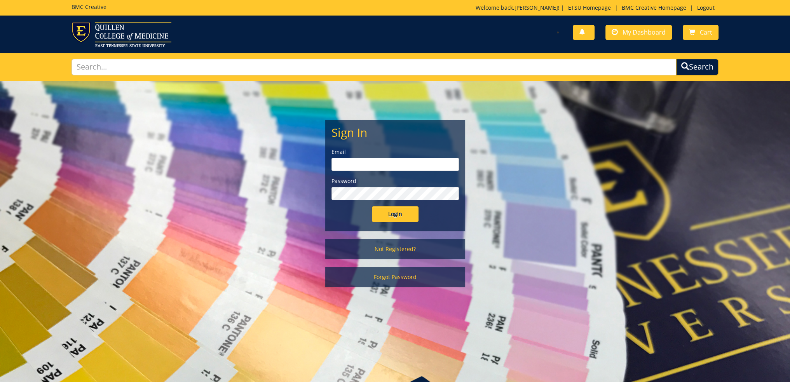
click at [355, 157] on div "Email" at bounding box center [396, 159] width 128 height 23
click at [356, 161] on input "email" at bounding box center [396, 164] width 128 height 13
type input "irizarryk@etsu.edu"
click at [372, 206] on input "Login" at bounding box center [395, 214] width 47 height 16
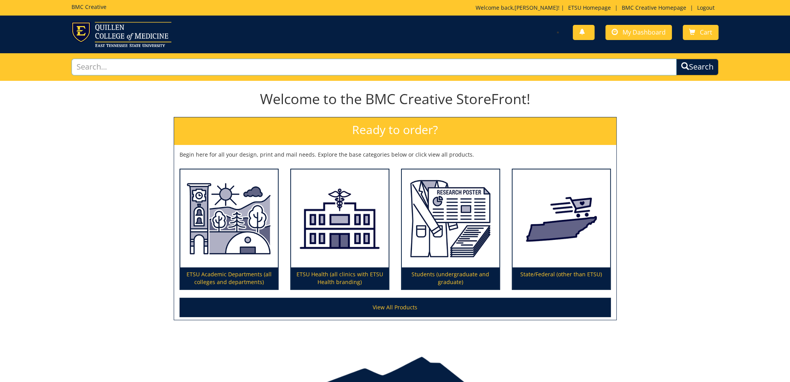
click at [180, 65] on input "text" at bounding box center [374, 67] width 605 height 17
type input "rack"
click at [676, 59] on button "Search" at bounding box center [697, 67] width 42 height 17
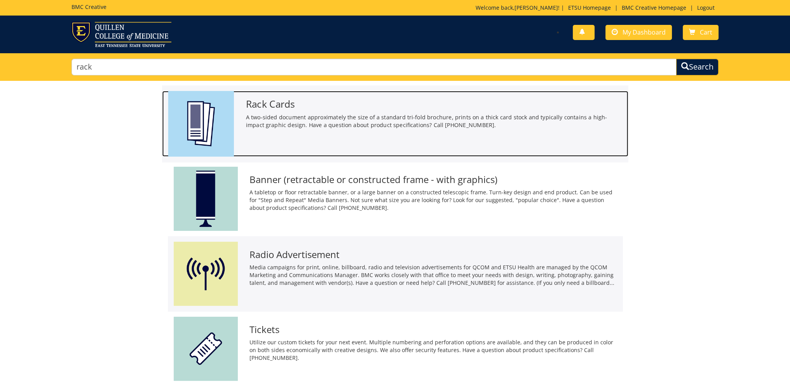
click at [292, 107] on h3 "Rack Cards" at bounding box center [434, 104] width 377 height 10
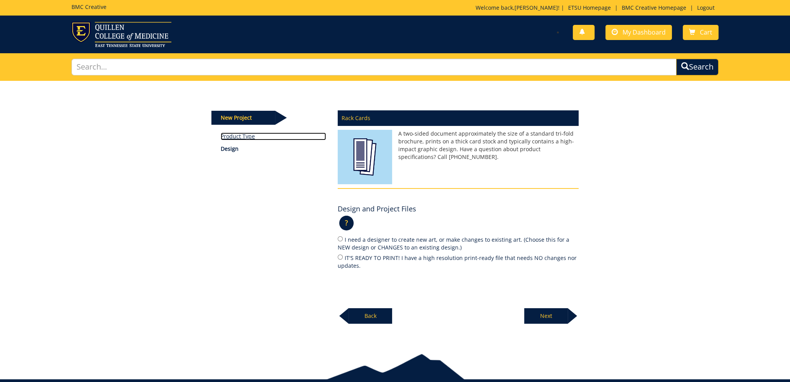
click at [254, 138] on link "Product Type" at bounding box center [273, 137] width 105 height 8
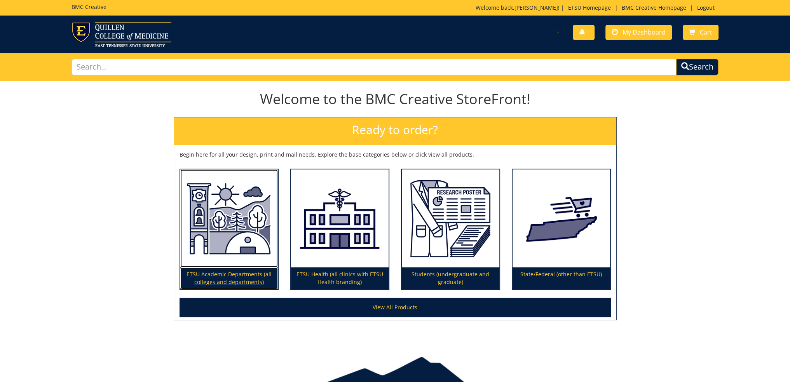
click at [249, 217] on img at bounding box center [229, 218] width 98 height 98
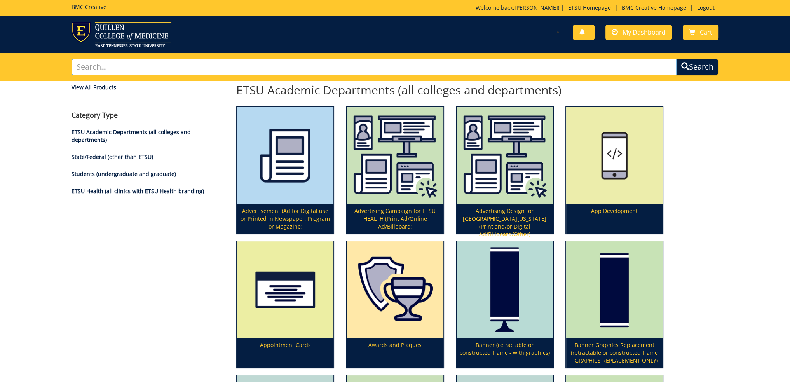
click at [280, 65] on input "text" at bounding box center [374, 67] width 605 height 17
click at [88, 116] on h4 "Category Type" at bounding box center [148, 116] width 153 height 8
click at [127, 135] on link "ETSU Academic Departments (all colleges and departments)" at bounding box center [131, 135] width 119 height 15
click at [249, 62] on input "text" at bounding box center [374, 67] width 605 height 17
type input "format"
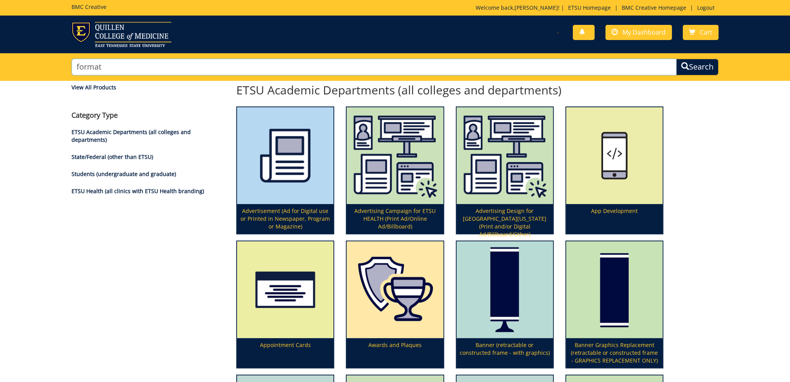
click at [676, 59] on button "Search" at bounding box center [697, 67] width 42 height 17
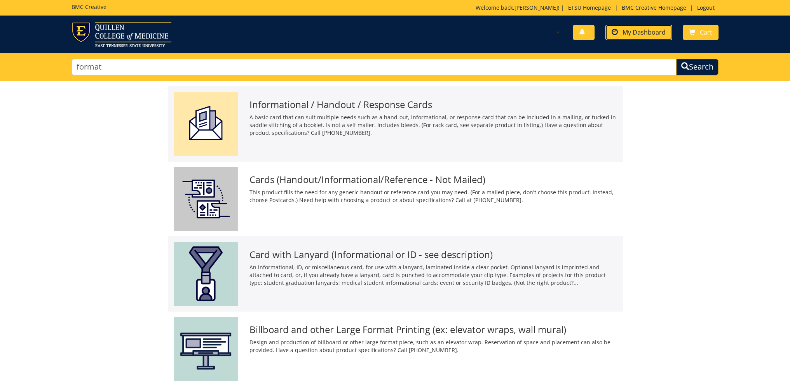
click at [639, 33] on span "My Dashboard" at bounding box center [644, 32] width 43 height 9
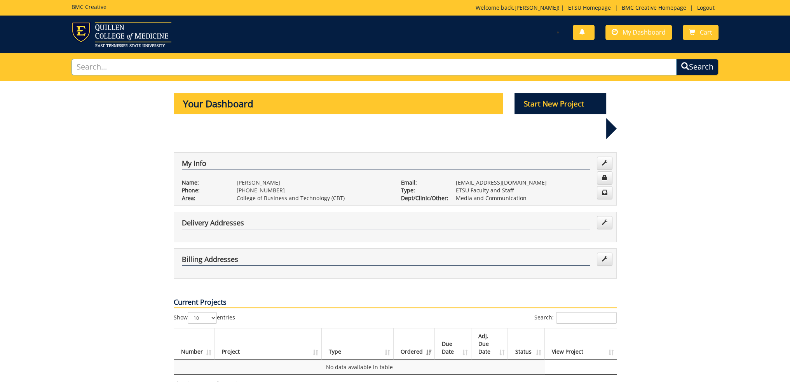
click at [190, 61] on input "text" at bounding box center [374, 67] width 605 height 17
type input "rack"
click at [684, 63] on span "submit" at bounding box center [684, 66] width 8 height 8
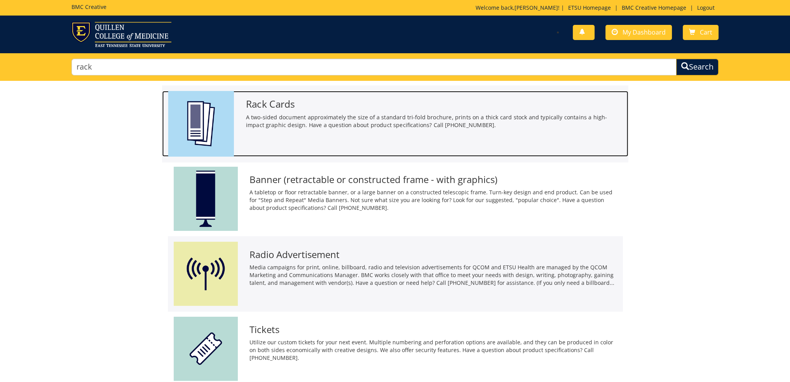
click at [305, 111] on div "Rack Cards A two-sided document approximately the size of a standard tri-fold b…" at bounding box center [434, 112] width 388 height 42
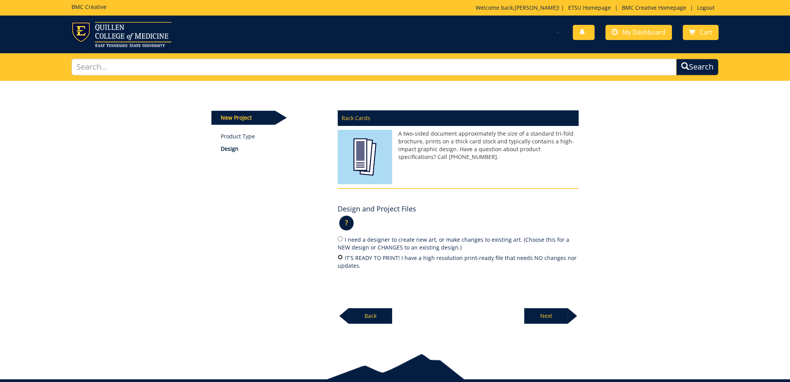
click at [340, 257] on input "IT'S READY TO PRINT! I have a high resolution print-ready file that needs NO ch…" at bounding box center [340, 257] width 5 height 5
radio input "true"
click at [559, 314] on p "Next" at bounding box center [546, 316] width 44 height 16
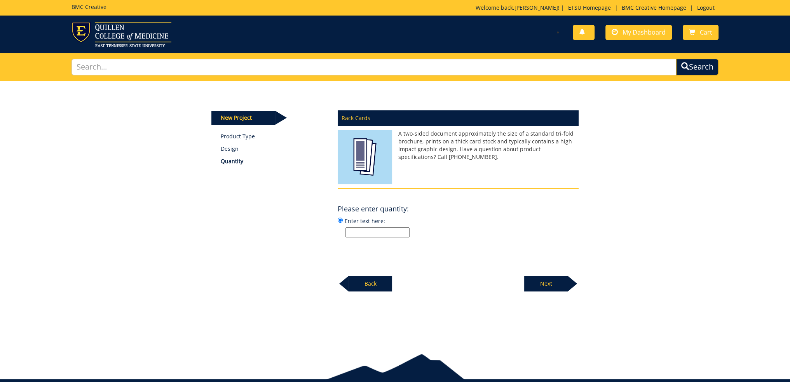
click at [428, 152] on p "A two-sided document approximately the size of a standard tri-fold brochure, pr…" at bounding box center [458, 145] width 241 height 31
click at [450, 139] on p "A two-sided document approximately the size of a standard tri-fold brochure, pr…" at bounding box center [458, 145] width 241 height 31
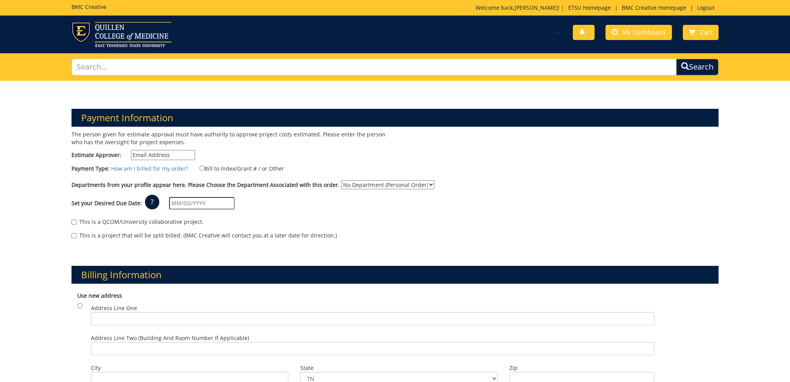
click at [158, 153] on input "Estimate Approver:" at bounding box center [163, 155] width 64 height 10
type input "[EMAIL_ADDRESS][DOMAIN_NAME]"
click at [199, 168] on input "Bill to Index/Grant # / or Other" at bounding box center [201, 168] width 5 height 5
radio input "true"
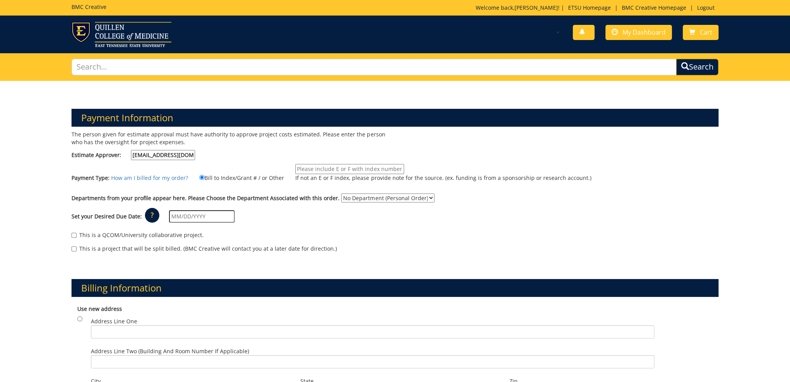
paste input "10-52000-100000-100-{INSERT ACCOUNT}-200-999-999-999"
click at [351, 166] on input "10-52000-100000-100-{INSERT ACCOUNT}-200-999-999-999" at bounding box center [349, 169] width 109 height 10
type input "10-52000-100000-100-75450-200-999-999-999"
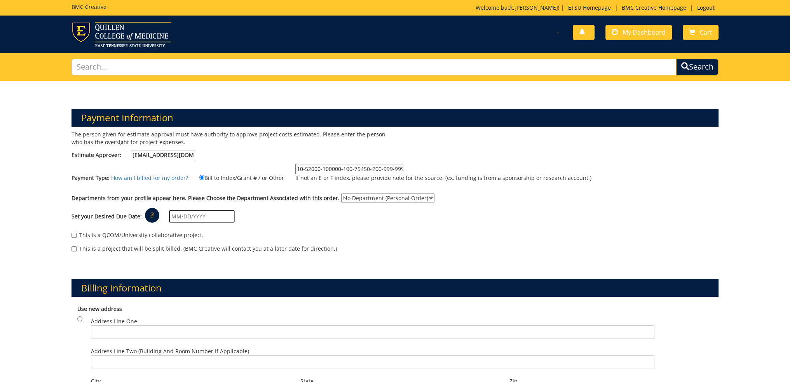
click at [376, 198] on select "No Department (Personal Order) Media and Communication" at bounding box center [387, 198] width 93 height 9
select select "233"
click at [341, 194] on select "No Department (Personal Order) Media and Communication" at bounding box center [387, 198] width 93 height 9
click at [373, 251] on div "This is a project that will be split billed. (BMC Creative will contact you at …" at bounding box center [395, 251] width 647 height 12
click at [149, 216] on p "?" at bounding box center [152, 215] width 14 height 15
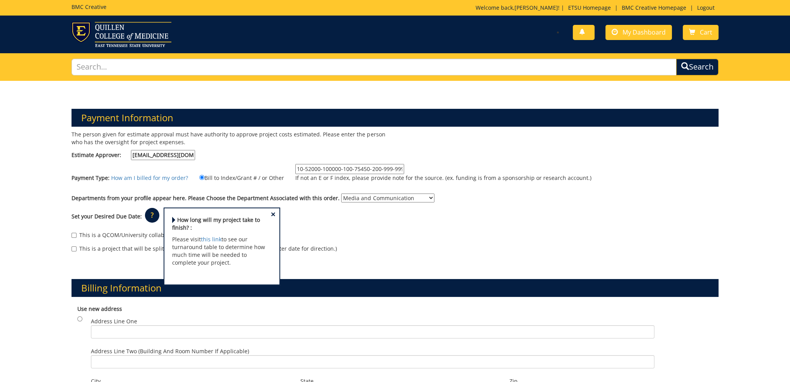
click at [271, 214] on span "×" at bounding box center [273, 214] width 5 height 8
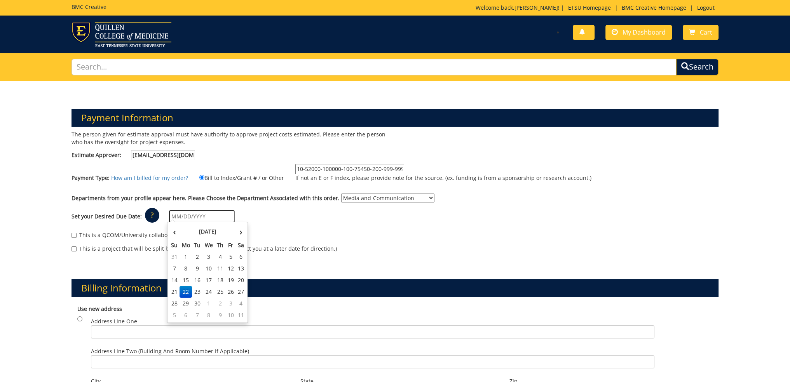
click at [195, 217] on input "text" at bounding box center [202, 216] width 66 height 12
click at [185, 313] on td "6" at bounding box center [186, 315] width 12 height 12
type input "10/06/2025"
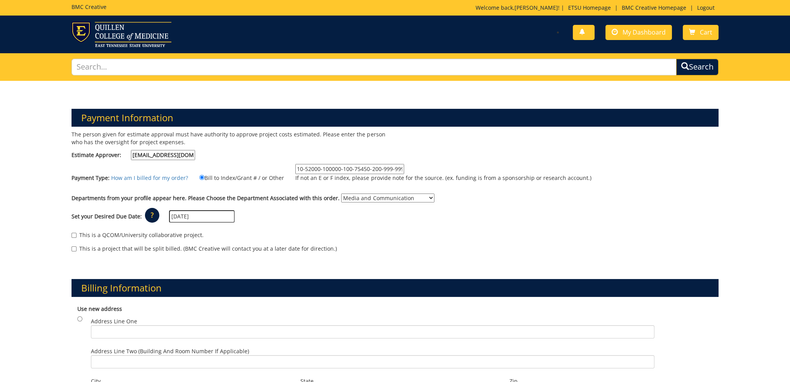
click at [376, 199] on select "No Department (Personal Order) Media and Communication" at bounding box center [387, 198] width 93 height 9
click at [341, 194] on select "No Department (Personal Order) Media and Communication" at bounding box center [387, 198] width 93 height 9
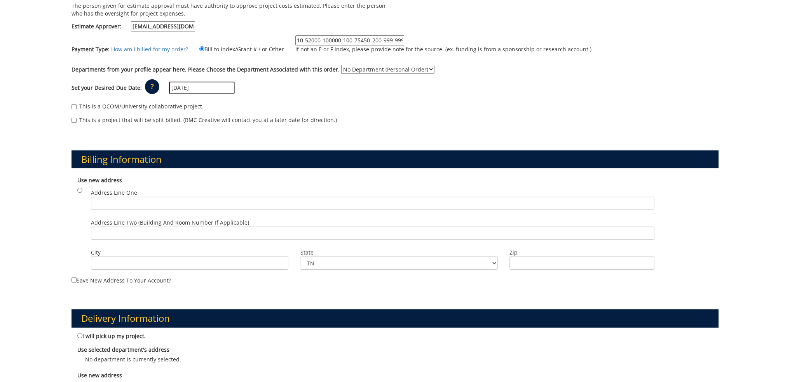
scroll to position [78, 0]
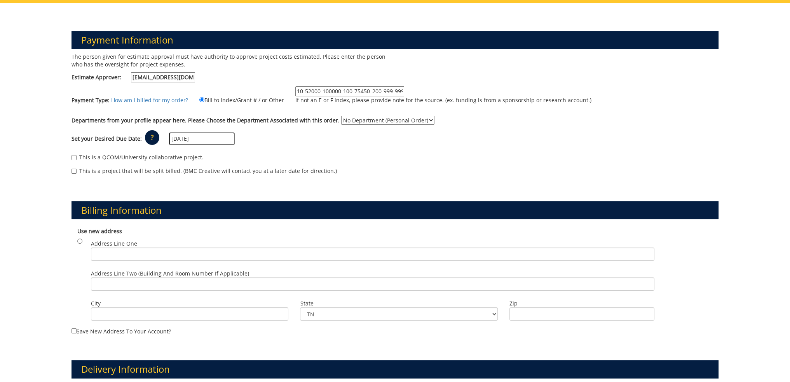
click at [378, 118] on select "No Department (Personal Order) Media and Communication" at bounding box center [387, 120] width 93 height 9
select select "233"
click at [341, 116] on select "No Department (Personal Order) Media and Communication" at bounding box center [387, 120] width 93 height 9
click at [356, 176] on div "This is a project that will be split billed. (BMC Creative will contact you at …" at bounding box center [395, 173] width 647 height 12
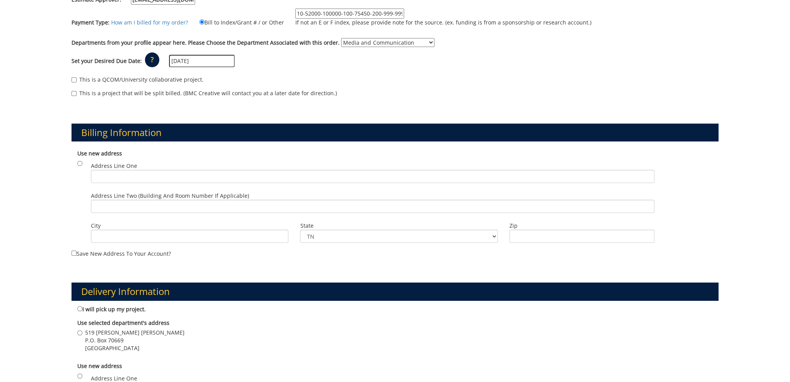
scroll to position [194, 0]
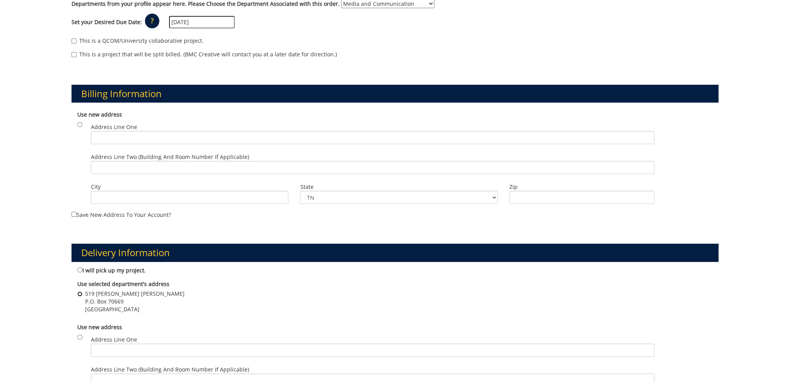
click at [79, 293] on input "519 Warf Pickel P.O. Box 70669 Johnson City , TN 37614" at bounding box center [79, 294] width 5 height 5
radio input "true"
click at [145, 136] on input "Address Line One" at bounding box center [373, 137] width 564 height 13
click at [81, 124] on input "radio" at bounding box center [79, 124] width 5 height 5
radio input "true"
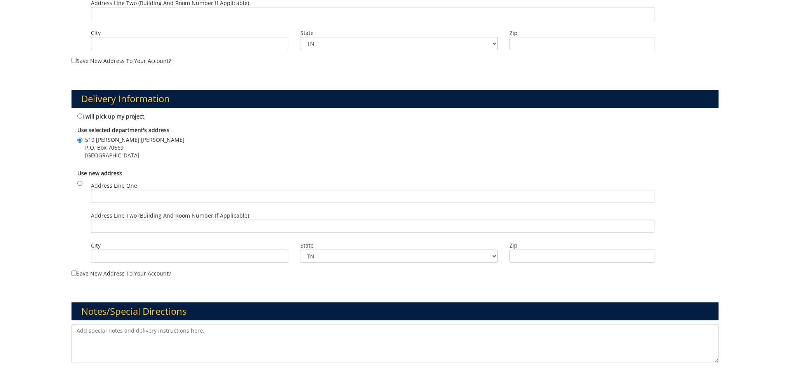
scroll to position [389, 0]
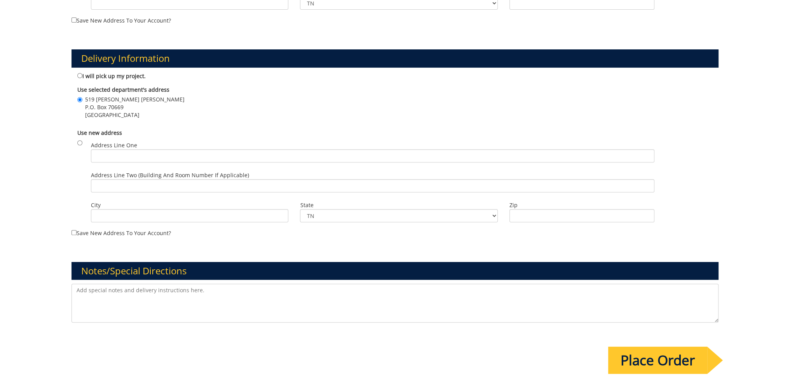
click at [147, 295] on textarea at bounding box center [395, 303] width 647 height 39
click at [131, 298] on textarea at bounding box center [395, 303] width 647 height 39
click at [126, 300] on textarea at bounding box center [395, 303] width 647 height 39
click at [398, 38] on div "Delivery Information I will pick up my project. Use selected department's addre…" at bounding box center [395, 137] width 659 height 212
click at [76, 288] on textarea "School of Marketing and Media project" at bounding box center [395, 303] width 647 height 39
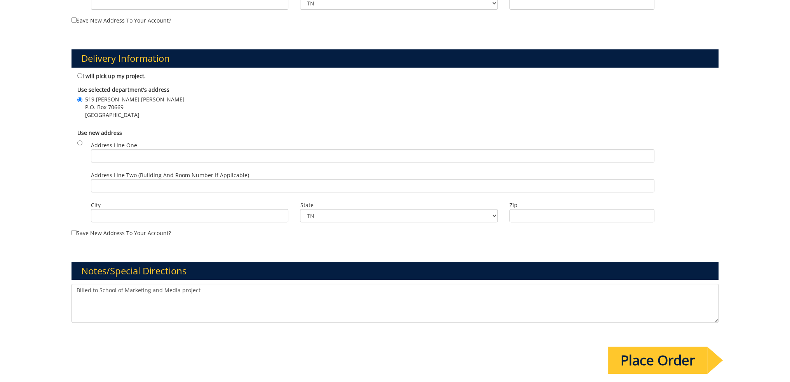
drag, startPoint x: 177, startPoint y: 289, endPoint x: 222, endPoint y: 293, distance: 45.3
click at [221, 293] on textarea "Billed to School of Marketing and Media project" at bounding box center [395, 303] width 647 height 39
click at [213, 306] on textarea "Billed to School of Marketing and Media/Ordered through Media & Communication" at bounding box center [395, 303] width 647 height 39
type textarea "Billed to School of Marketing and Media/Ordered through Media & Communication"
click at [667, 353] on input "Place Order" at bounding box center [657, 360] width 99 height 27
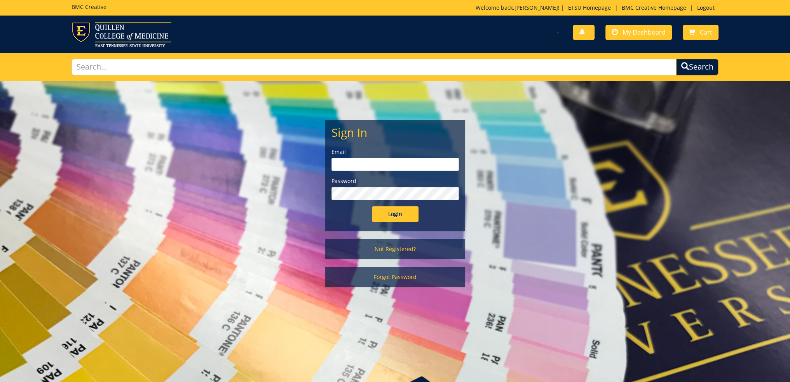
click at [367, 163] on input "email" at bounding box center [396, 164] width 128 height 13
type input "[EMAIL_ADDRESS][DOMAIN_NAME]"
click at [372, 206] on input "Login" at bounding box center [395, 214] width 47 height 16
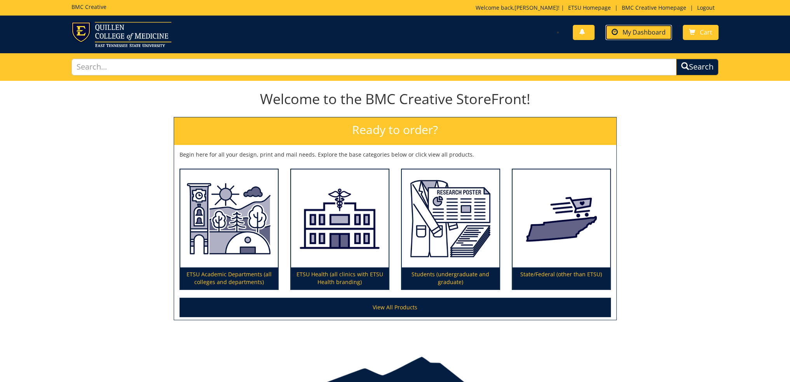
click at [633, 33] on span "My Dashboard" at bounding box center [644, 32] width 43 height 9
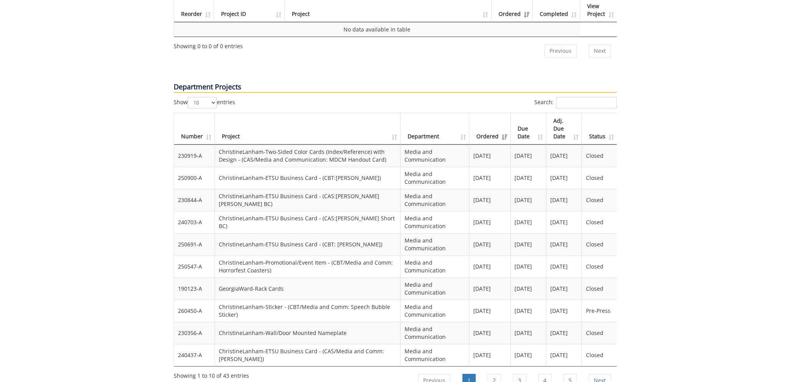
scroll to position [583, 0]
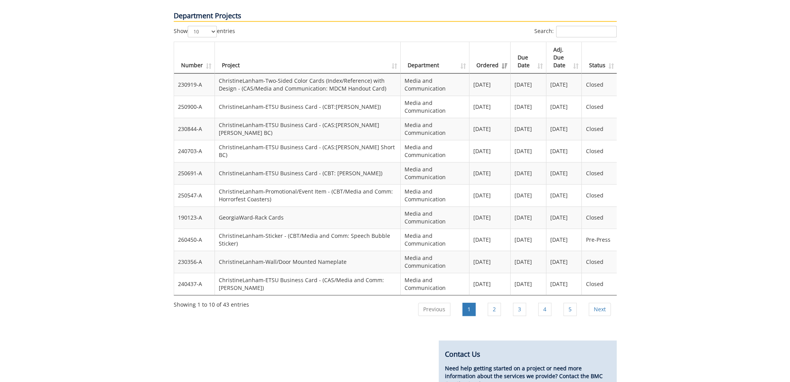
click at [500, 42] on th "Ordered" at bounding box center [490, 57] width 41 height 31
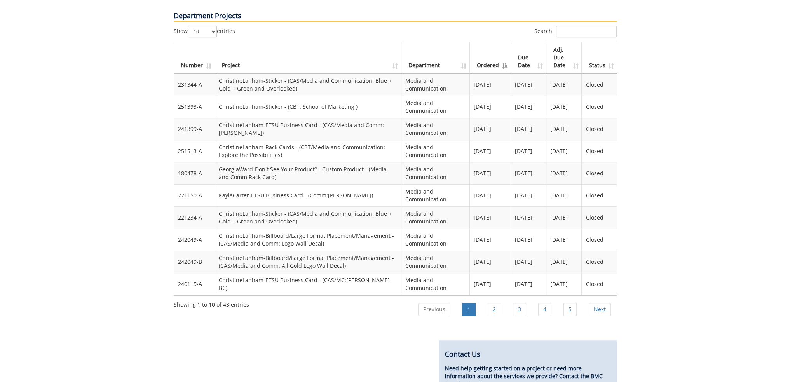
click at [501, 42] on th "Ordered" at bounding box center [490, 57] width 41 height 31
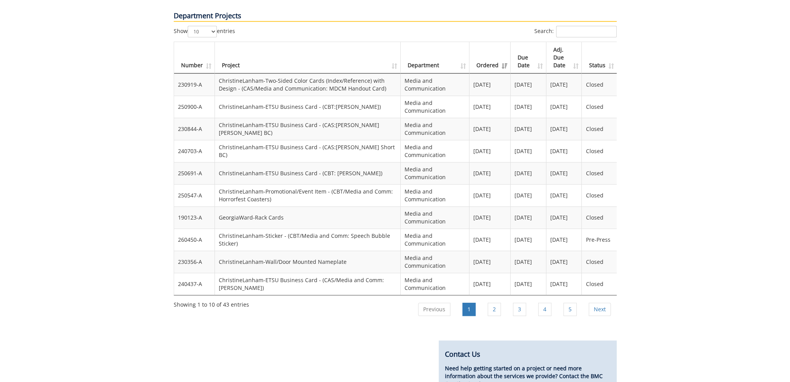
click at [501, 42] on th "Ordered" at bounding box center [490, 57] width 41 height 31
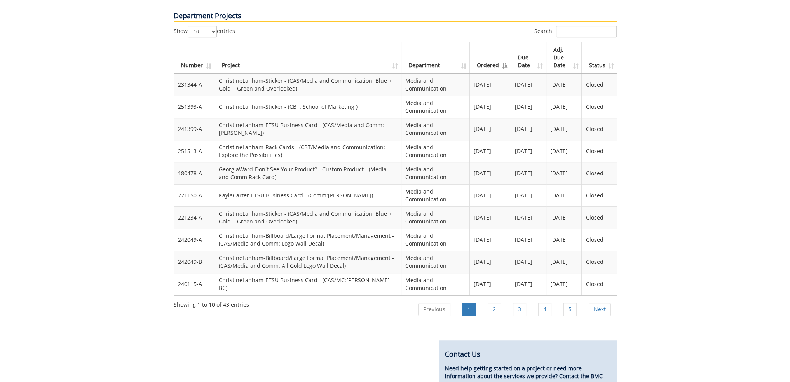
click at [501, 42] on th "Ordered" at bounding box center [490, 57] width 41 height 31
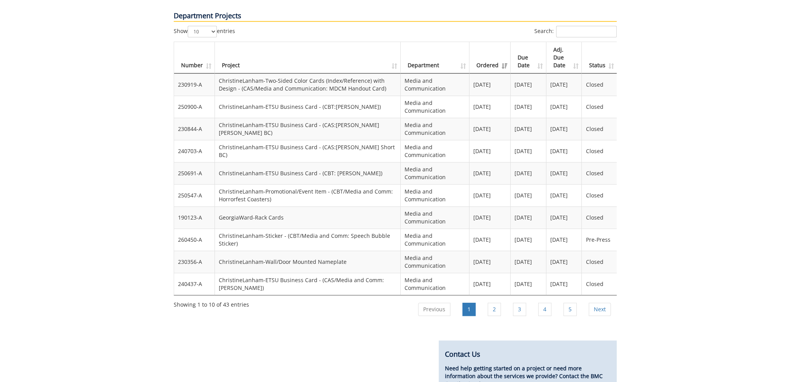
click at [575, 43] on th "Adj. Due Date" at bounding box center [565, 57] width 36 height 31
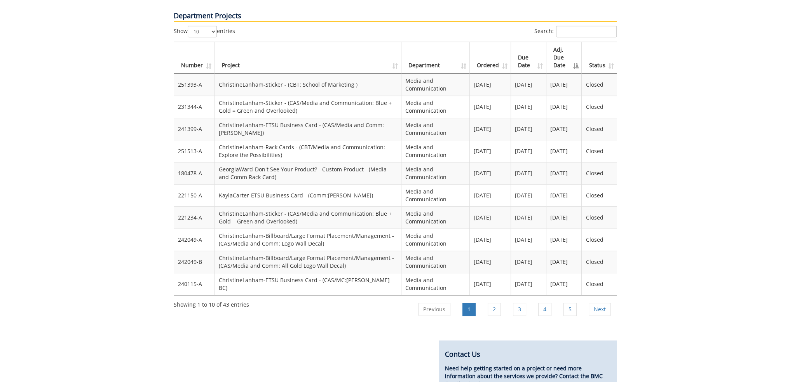
click at [575, 43] on th "Adj. Due Date" at bounding box center [564, 57] width 35 height 31
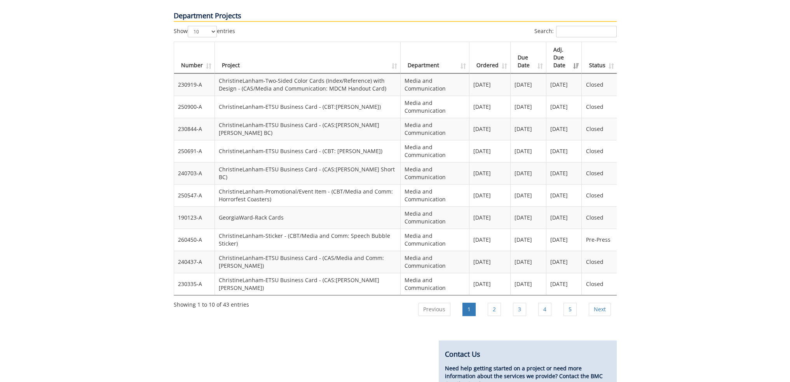
click at [575, 43] on th "Adj. Due Date" at bounding box center [565, 57] width 36 height 31
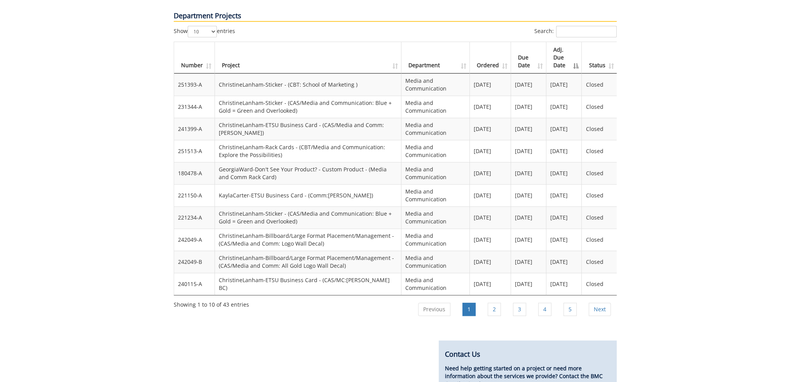
click at [575, 43] on th "Adj. Due Date" at bounding box center [564, 57] width 35 height 31
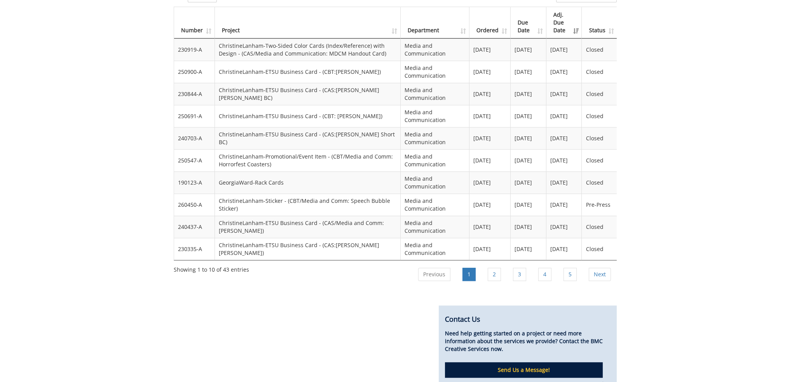
scroll to position [661, 0]
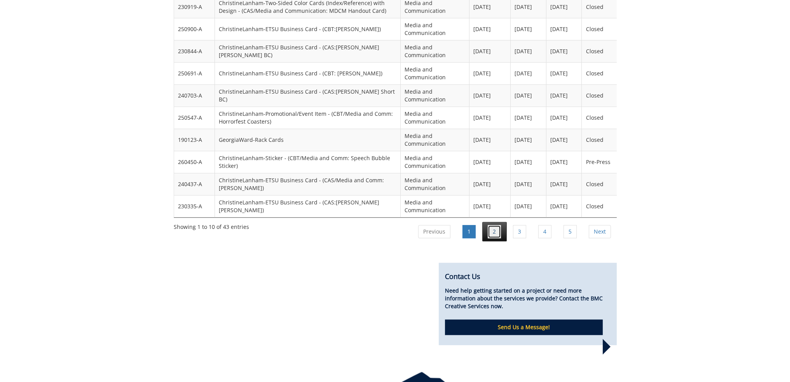
click at [494, 225] on link "2" at bounding box center [494, 231] width 13 height 13
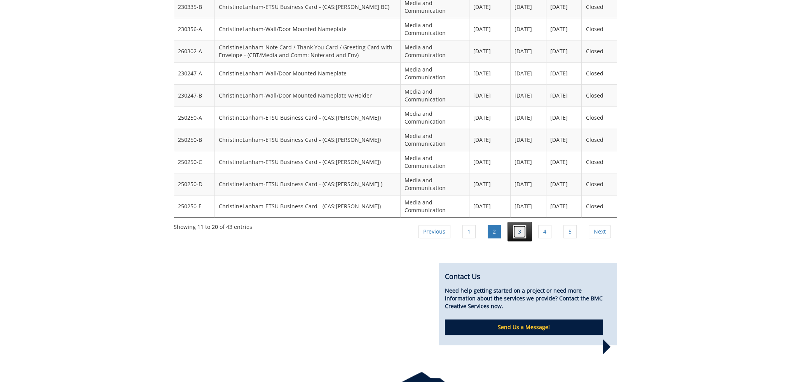
click at [521, 225] on link "3" at bounding box center [519, 231] width 13 height 13
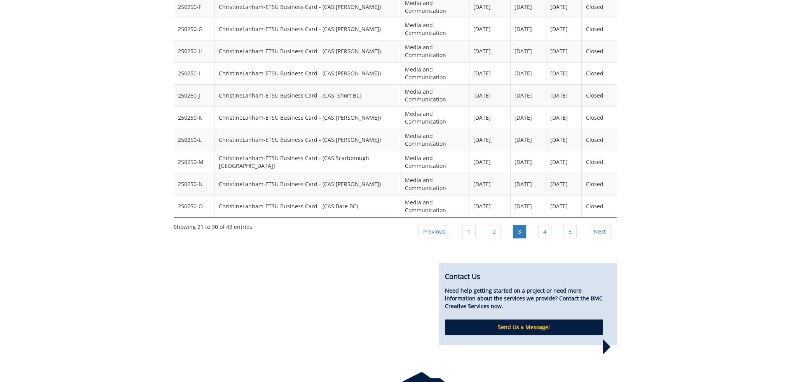
scroll to position [544, 0]
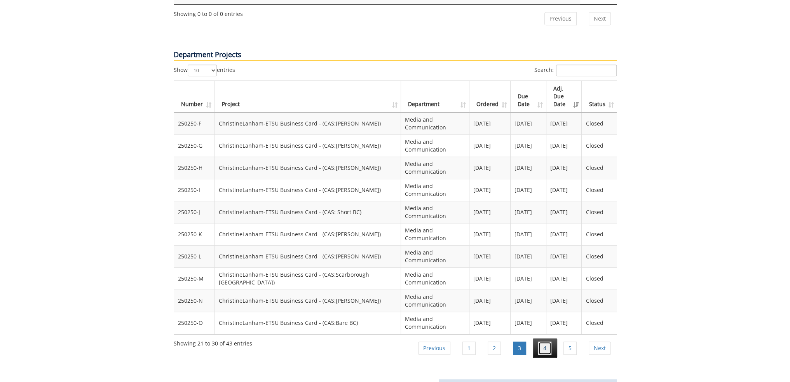
click at [544, 342] on link "4" at bounding box center [544, 348] width 13 height 13
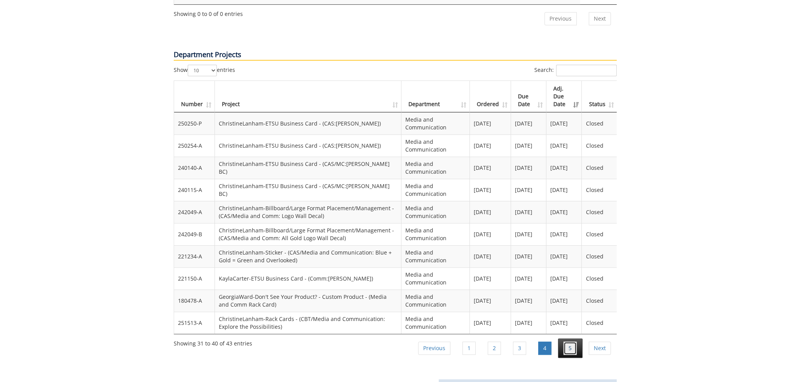
click at [569, 342] on link "5" at bounding box center [570, 348] width 13 height 13
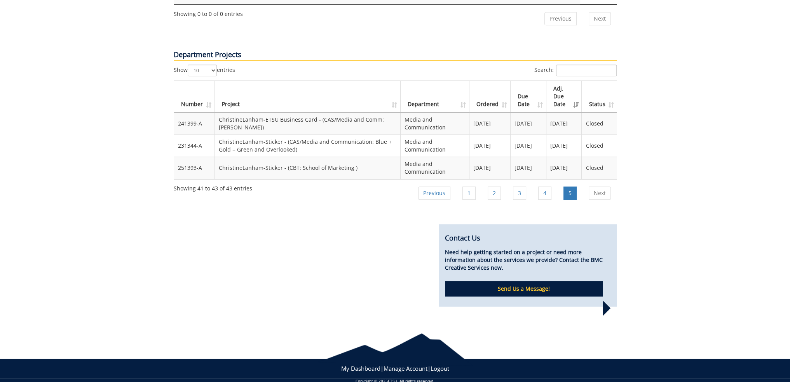
scroll to position [526, 0]
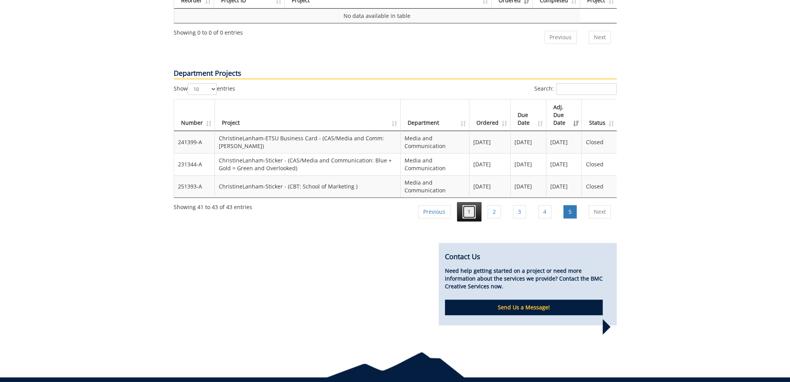
click at [473, 205] on link "1" at bounding box center [469, 211] width 13 height 13
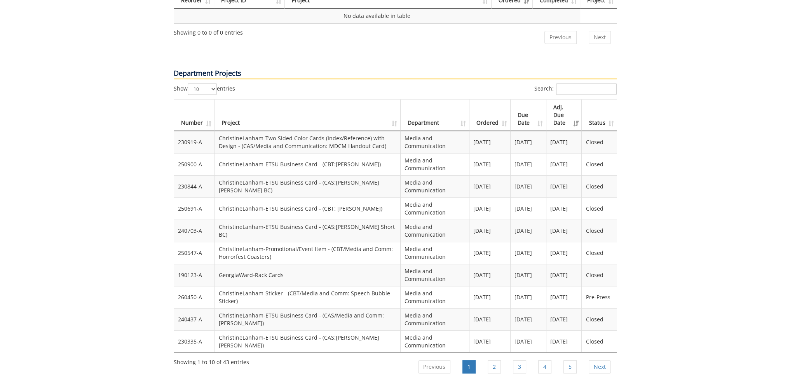
scroll to position [564, 0]
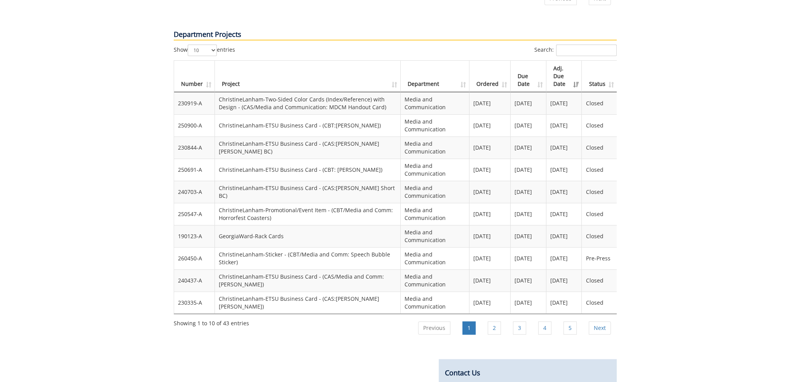
drag, startPoint x: 326, startPoint y: 83, endPoint x: 381, endPoint y: 84, distance: 54.8
click at [381, 92] on td "ChristineLanham-Two-Sided Color Cards (Index/Reference) with Design - (CAS/Medi…" at bounding box center [308, 103] width 186 height 22
click at [498, 321] on link "2" at bounding box center [494, 327] width 13 height 13
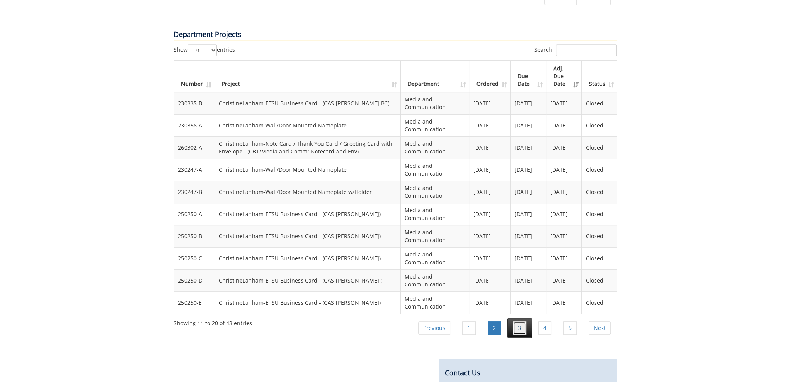
click at [521, 321] on link "3" at bounding box center [519, 327] width 13 height 13
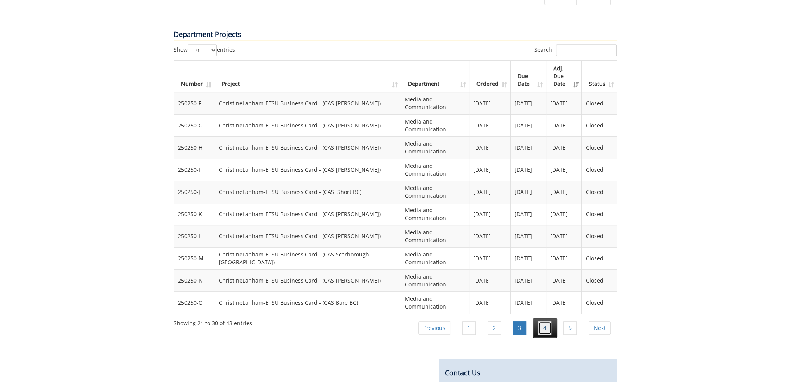
click at [543, 321] on link "4" at bounding box center [544, 327] width 13 height 13
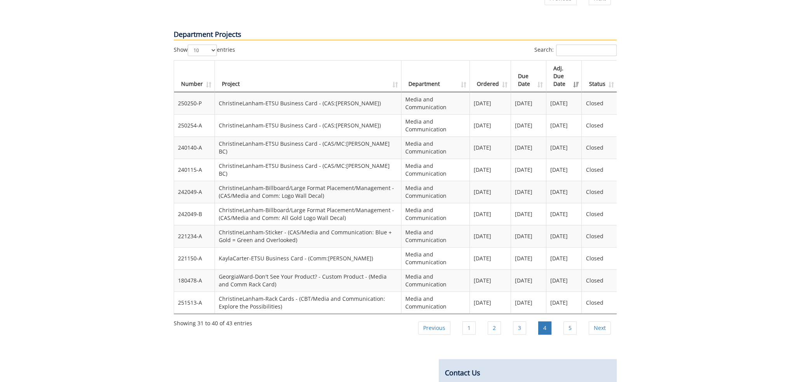
click at [185, 292] on td "251513-A" at bounding box center [194, 303] width 41 height 22
click at [231, 292] on td "ChristineLanham-Rack Cards - (CBT/Media and Communication: Explore the Possibil…" at bounding box center [308, 303] width 187 height 22
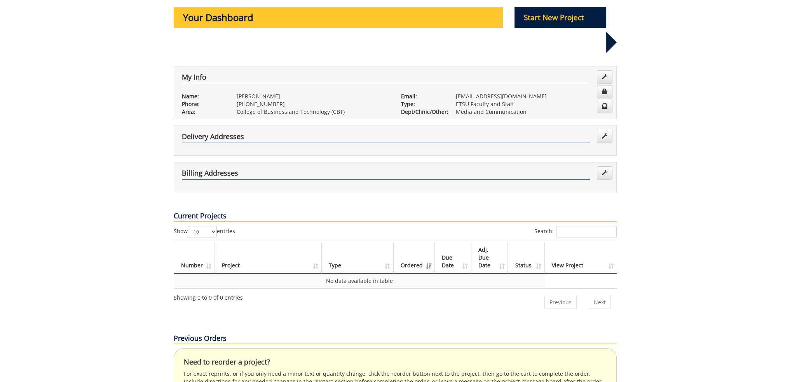
scroll to position [20, 0]
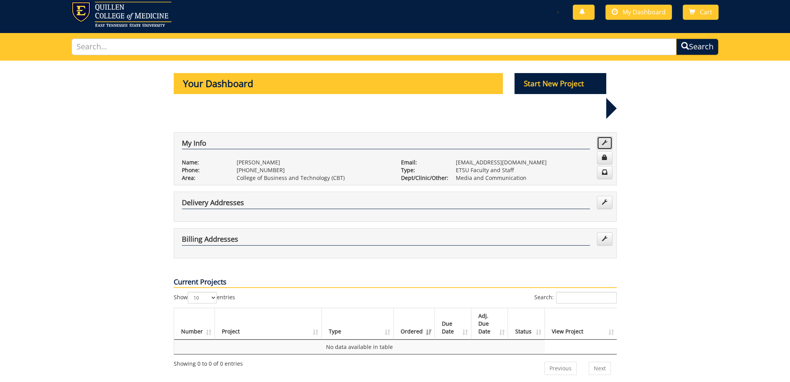
click at [602, 140] on span at bounding box center [604, 142] width 5 height 5
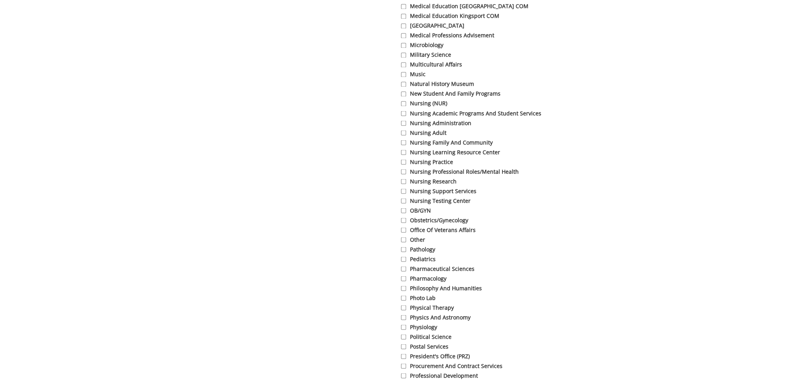
scroll to position [1710, 0]
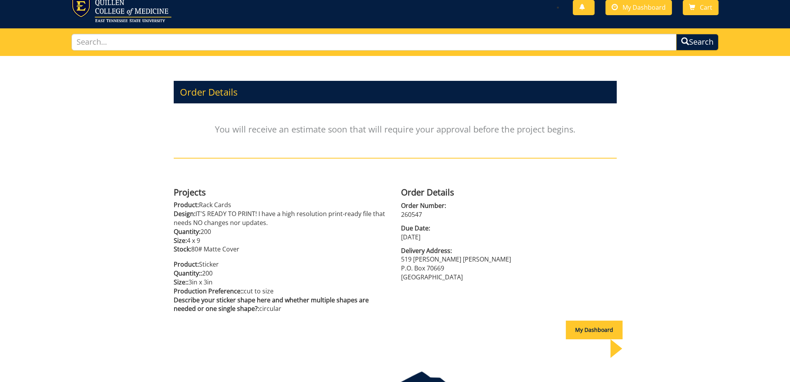
scroll to position [39, 0]
